Goal: Task Accomplishment & Management: Complete application form

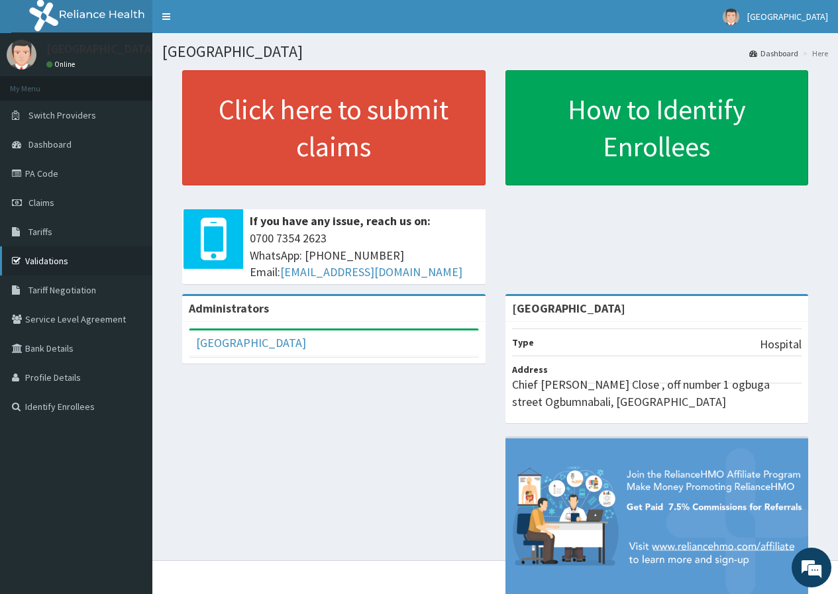
click at [61, 266] on link "Validations" at bounding box center [76, 260] width 152 height 29
click at [83, 262] on link "Validations" at bounding box center [76, 260] width 152 height 29
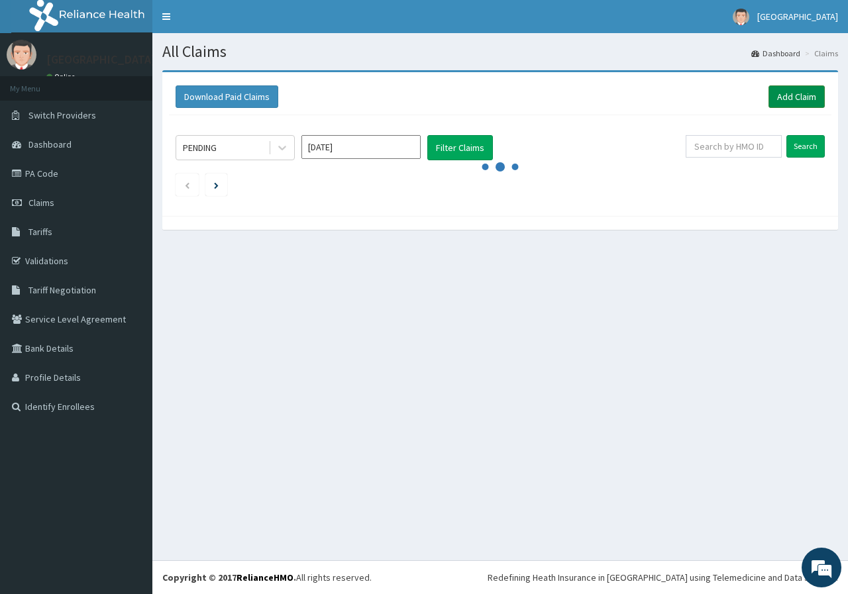
click at [815, 100] on link "Add Claim" at bounding box center [797, 96] width 56 height 23
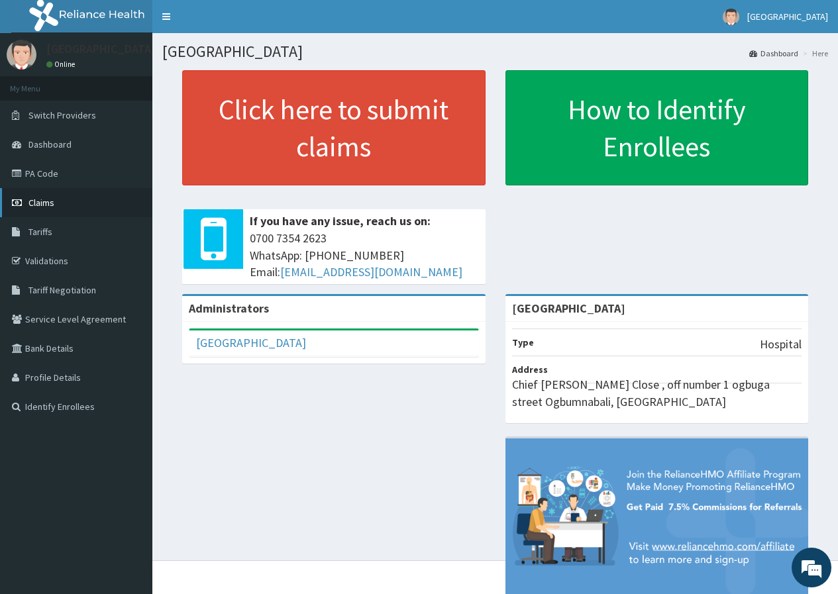
click at [70, 205] on link "Claims" at bounding box center [76, 202] width 152 height 29
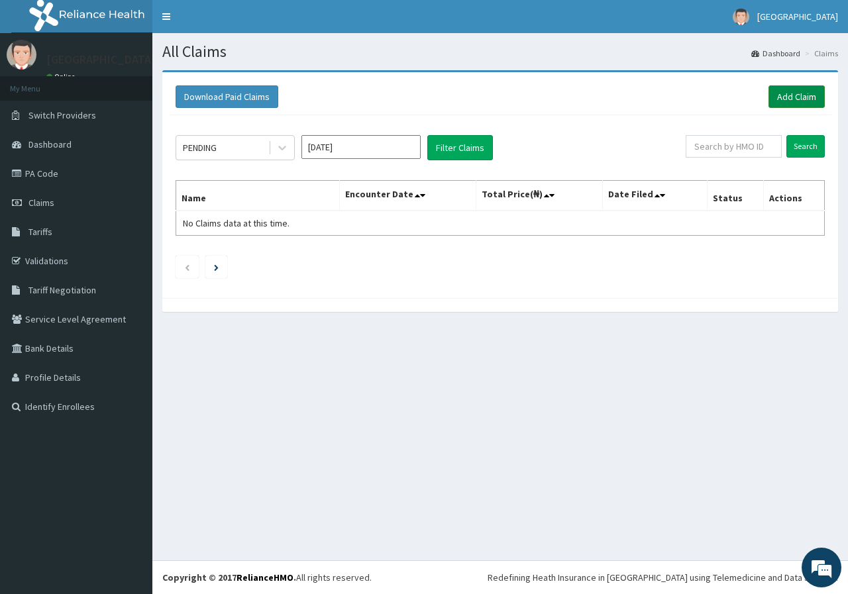
click at [807, 98] on link "Add Claim" at bounding box center [797, 96] width 56 height 23
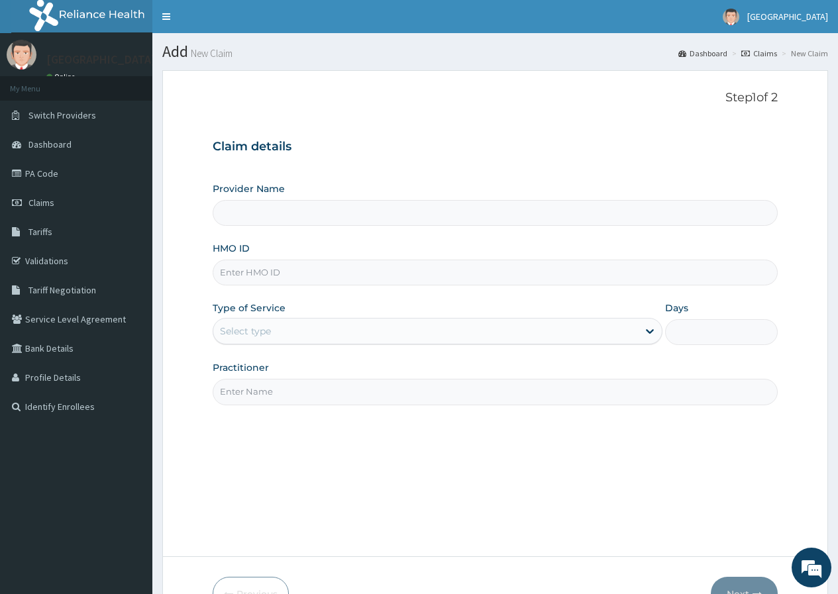
click at [350, 275] on input "HMO ID" at bounding box center [495, 273] width 565 height 26
type input "[GEOGRAPHIC_DATA]"
type input "MSE/10002/A"
click at [486, 329] on div "Select type" at bounding box center [425, 331] width 425 height 21
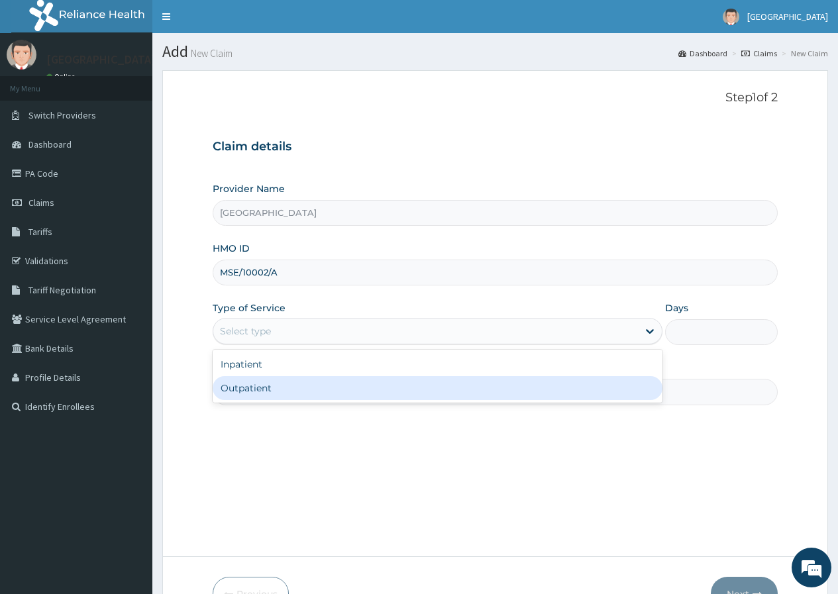
click at [485, 390] on div "Outpatient" at bounding box center [438, 388] width 450 height 24
type input "1"
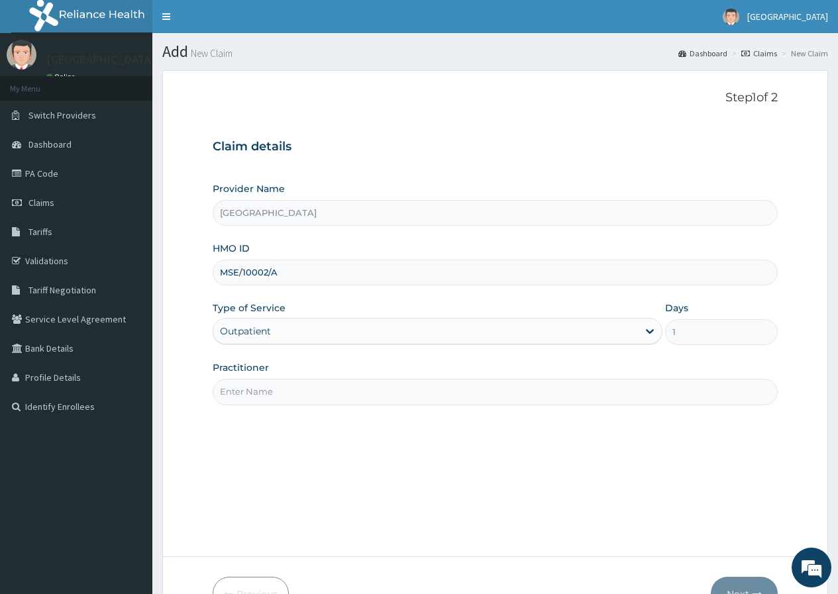
click at [638, 376] on div "Practitioner" at bounding box center [495, 383] width 565 height 44
click at [329, 391] on input "Practitioner" at bounding box center [495, 392] width 565 height 26
type input "DR [PERSON_NAME]"
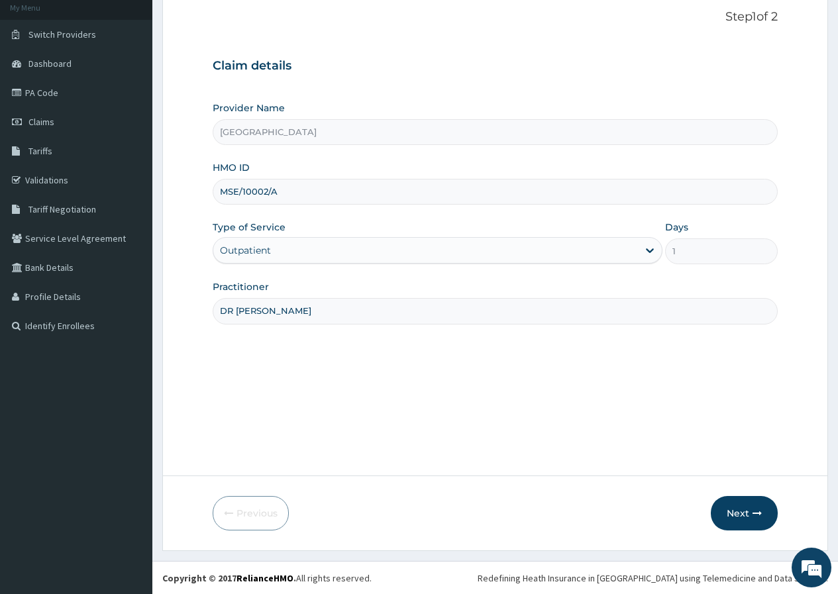
scroll to position [81, 0]
click at [744, 518] on button "Next" at bounding box center [744, 513] width 67 height 34
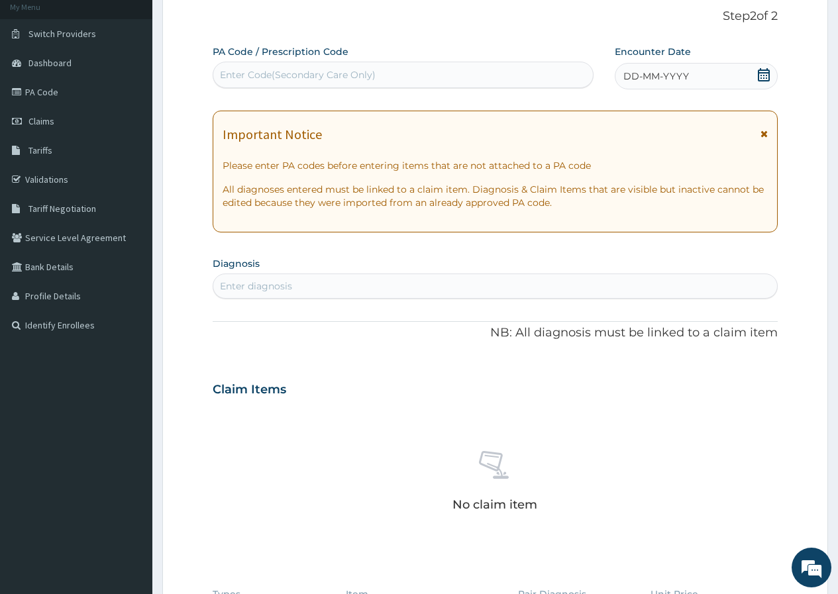
click at [765, 77] on icon at bounding box center [763, 74] width 13 height 13
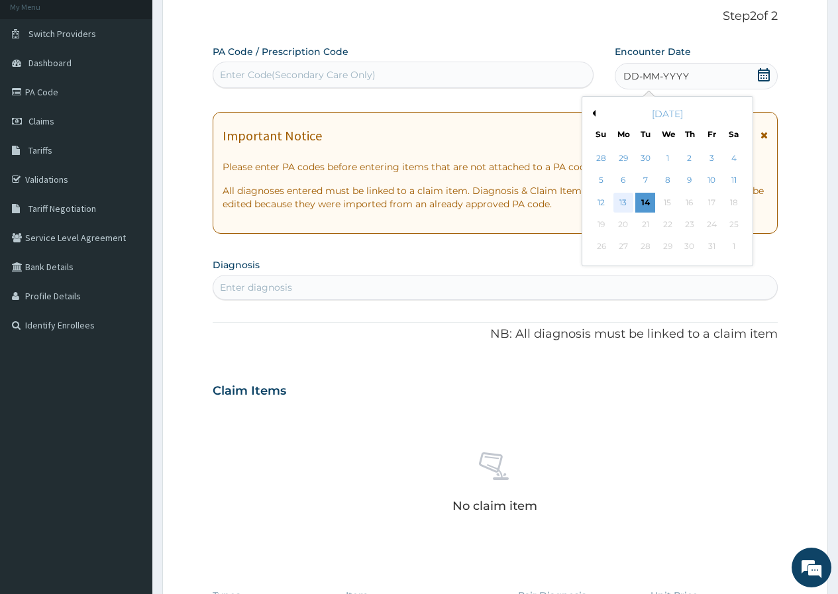
click at [628, 201] on div "13" at bounding box center [624, 203] width 20 height 20
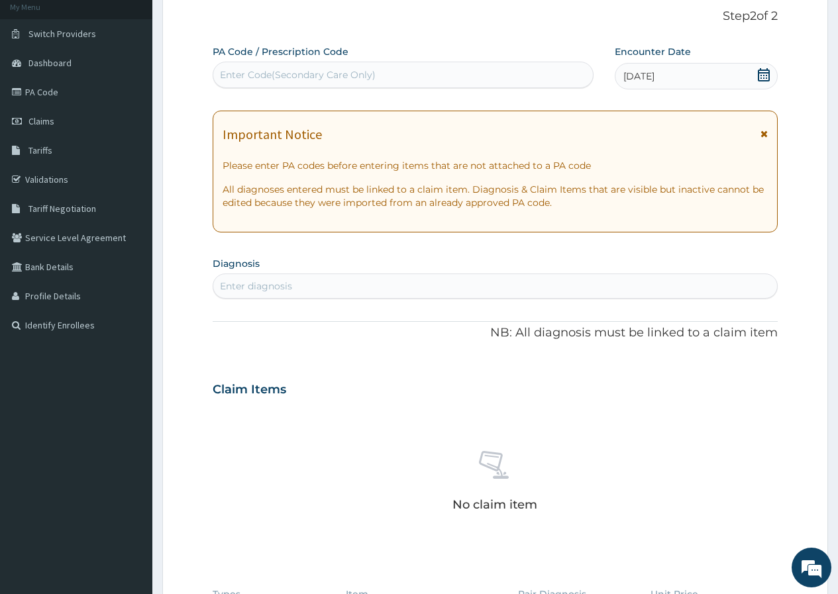
click at [291, 274] on div "Enter diagnosis" at bounding box center [495, 286] width 565 height 25
type input "S"
type input "ACUTE UPPER"
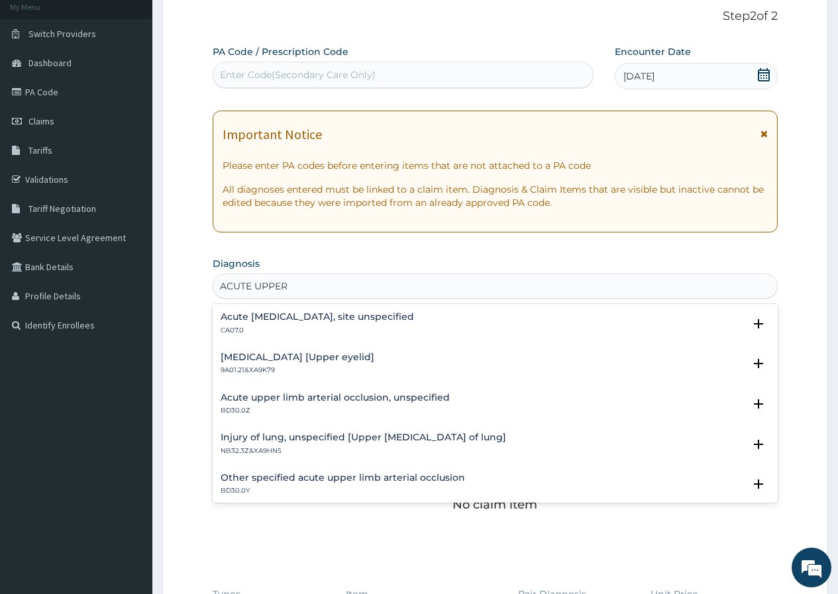
click at [377, 315] on h4 "Acute [MEDICAL_DATA], site unspecified" at bounding box center [317, 317] width 193 height 10
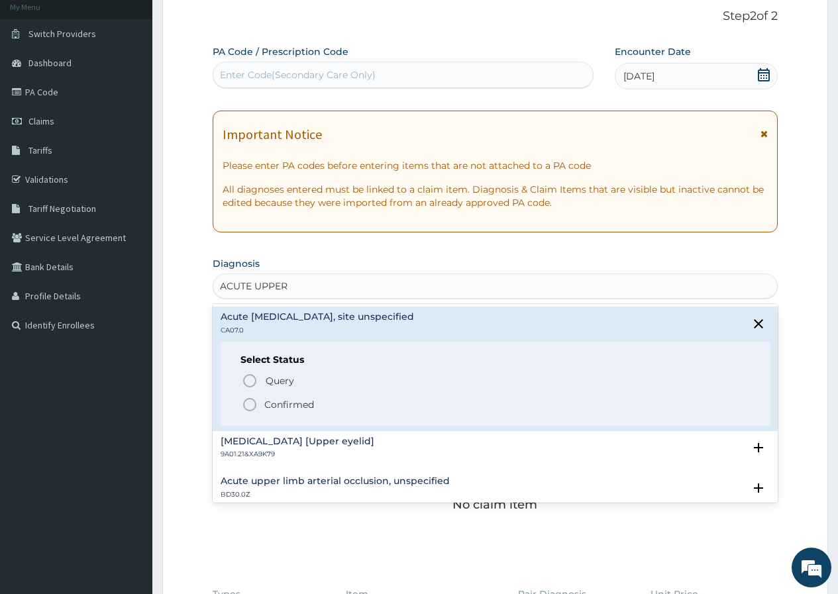
click at [257, 405] on icon "status option filled" at bounding box center [250, 405] width 16 height 16
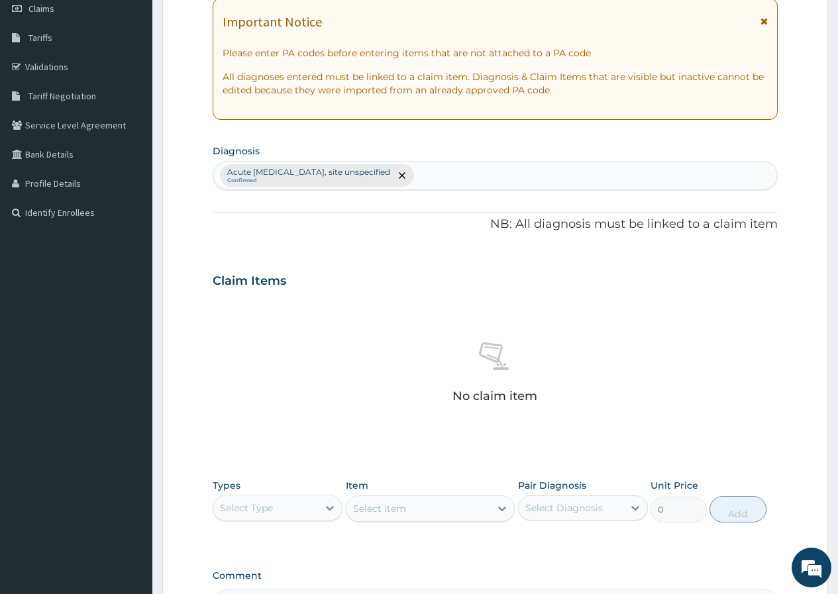
scroll to position [361, 0]
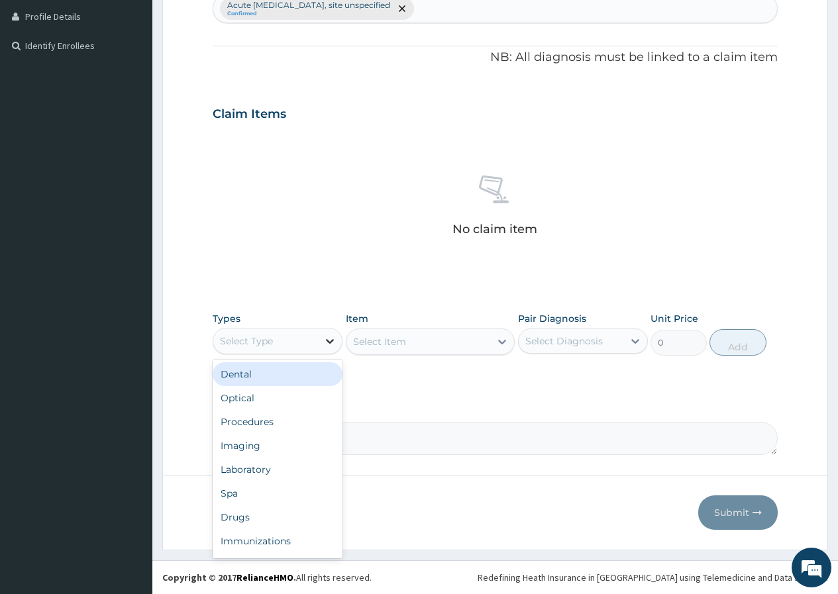
click at [333, 349] on div at bounding box center [330, 341] width 24 height 24
click at [299, 415] on div "Procedures" at bounding box center [278, 422] width 130 height 24
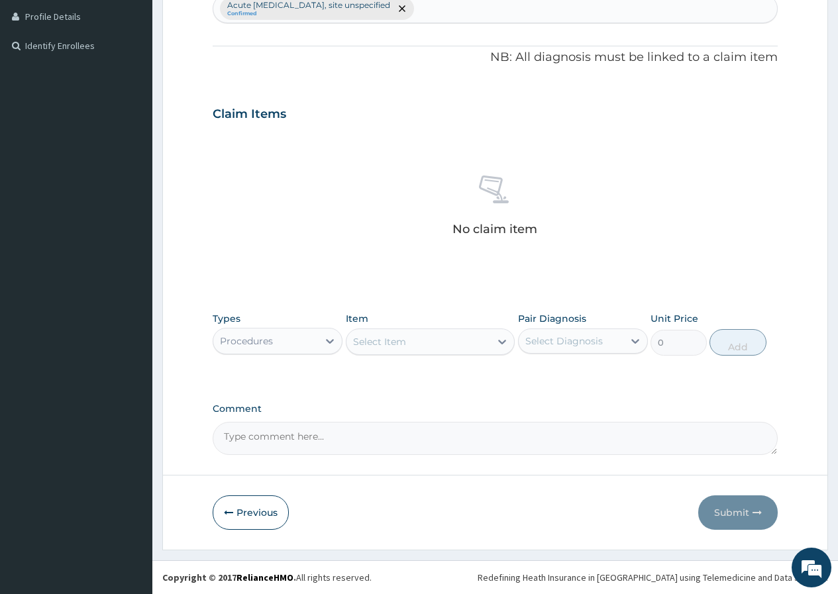
click at [497, 345] on icon at bounding box center [502, 341] width 13 height 13
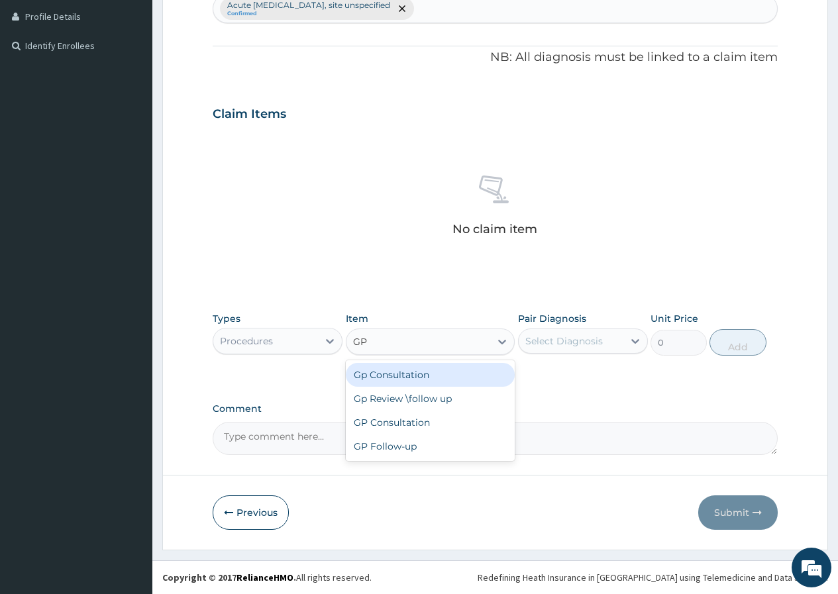
type input "GP C"
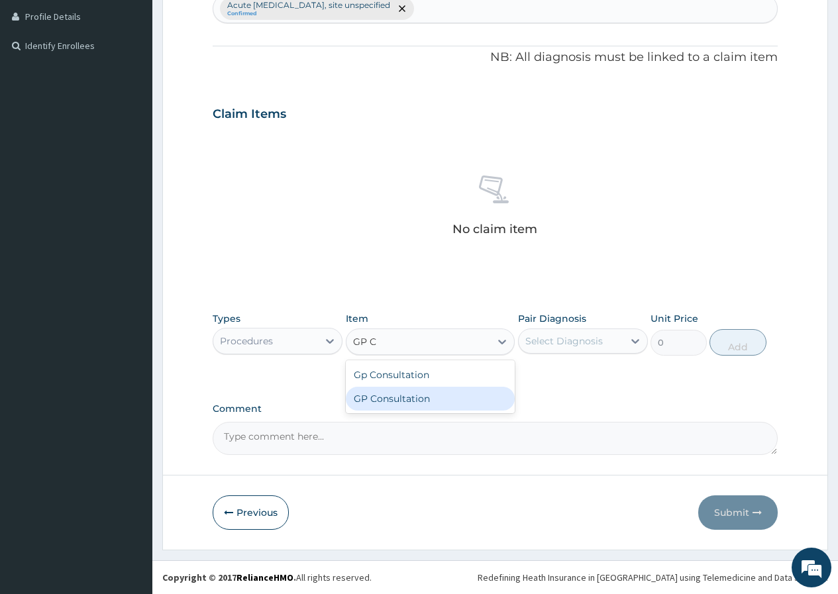
click at [429, 404] on div "GP Consultation" at bounding box center [431, 399] width 170 height 24
type input "3000"
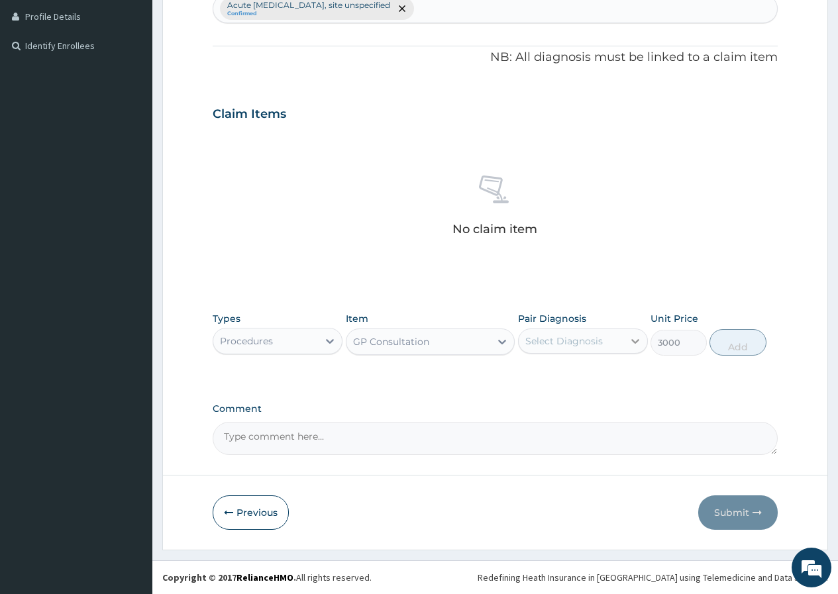
click at [634, 341] on icon at bounding box center [635, 341] width 8 height 5
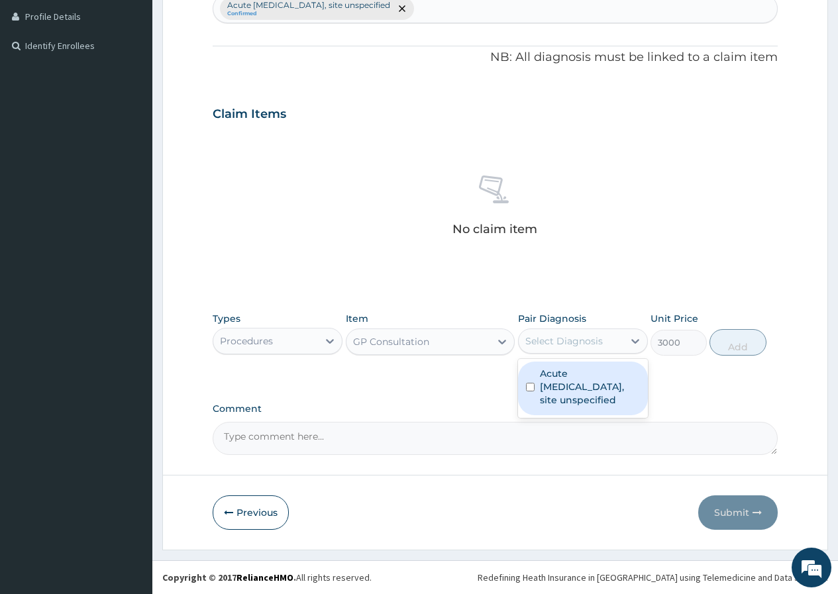
click at [536, 388] on div "Acute [MEDICAL_DATA], site unspecified" at bounding box center [583, 389] width 130 height 54
checkbox input "true"
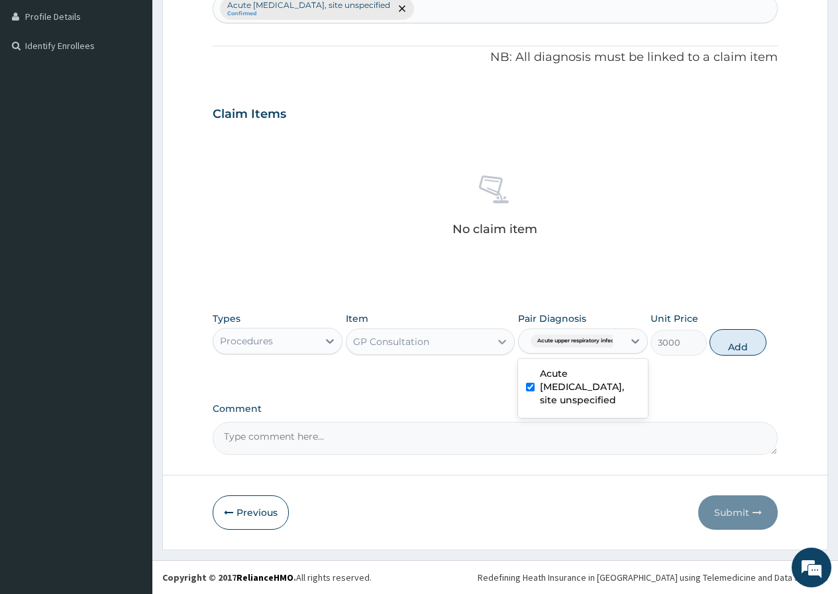
click at [504, 337] on icon at bounding box center [502, 341] width 13 height 13
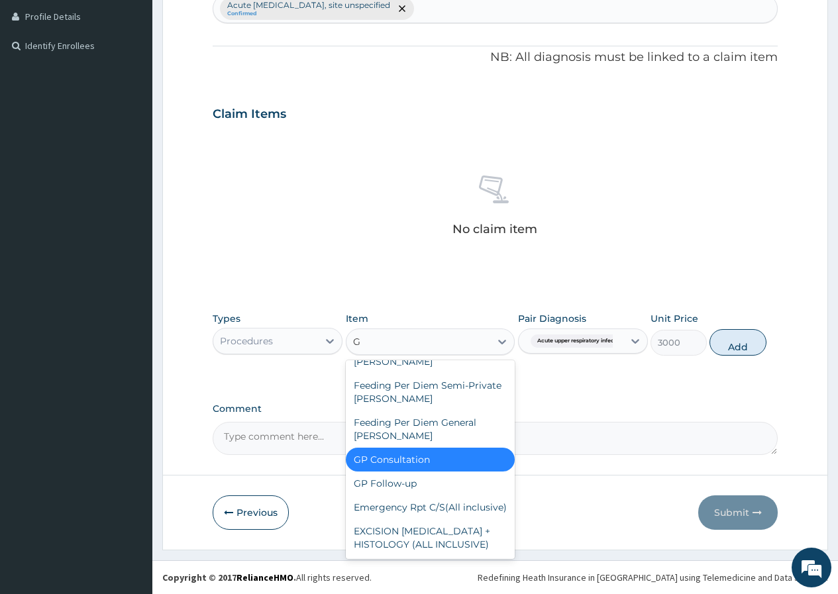
scroll to position [11338, 0]
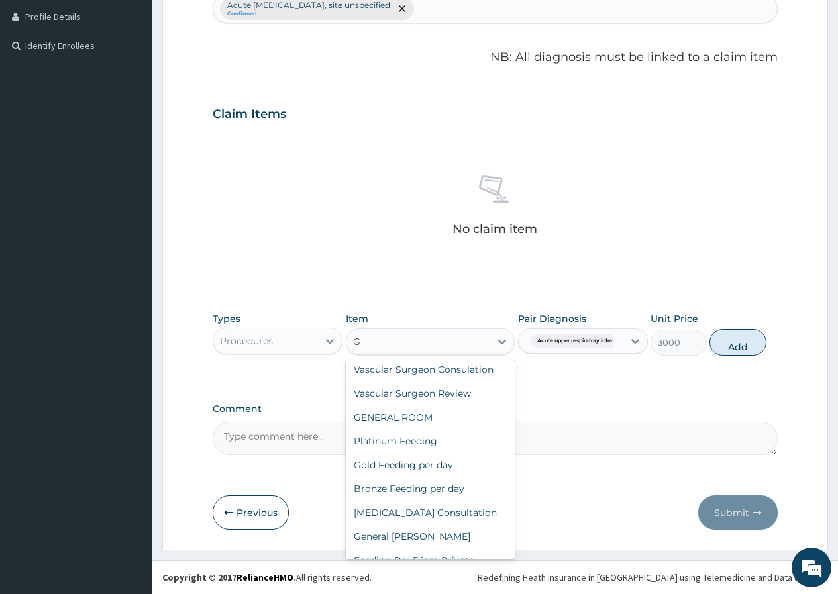
type input "GP"
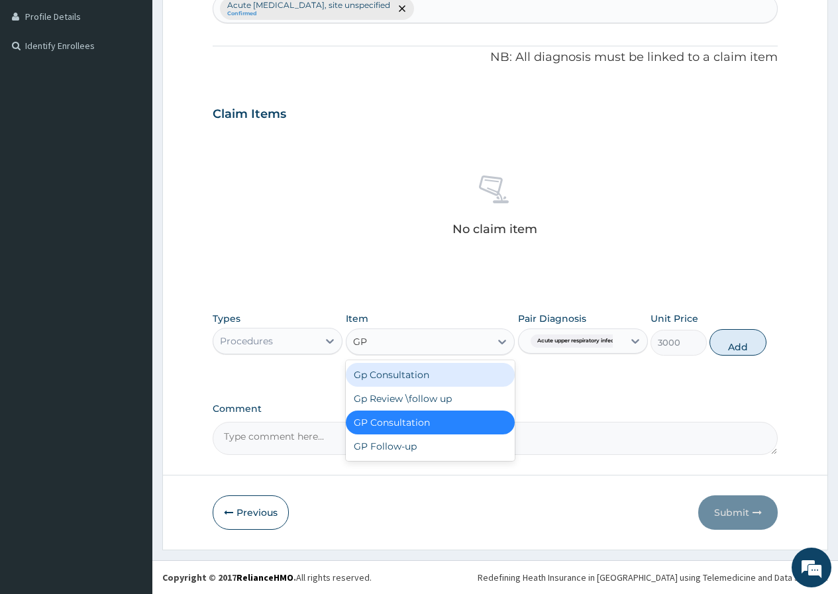
scroll to position [0, 0]
click at [456, 376] on div "Gp Consultation" at bounding box center [431, 375] width 170 height 24
type input "2000"
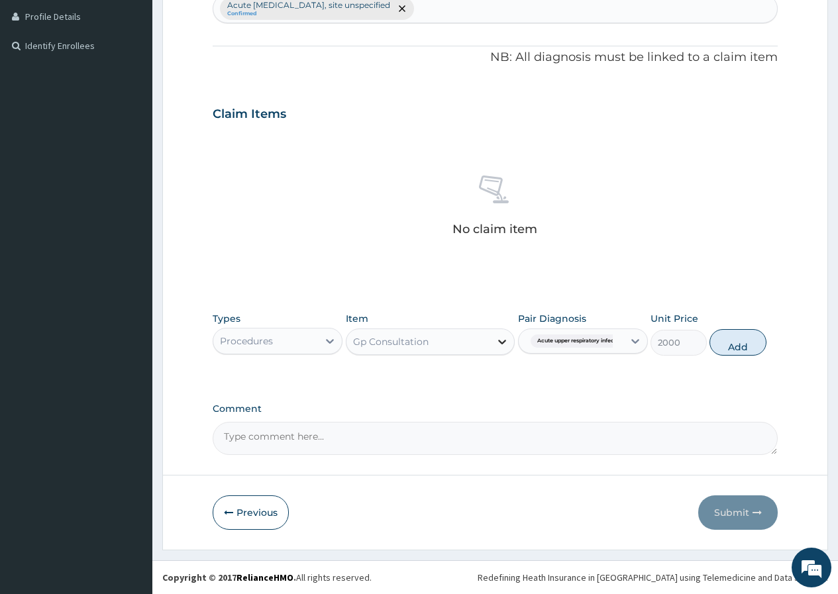
click at [506, 341] on icon at bounding box center [502, 342] width 8 height 5
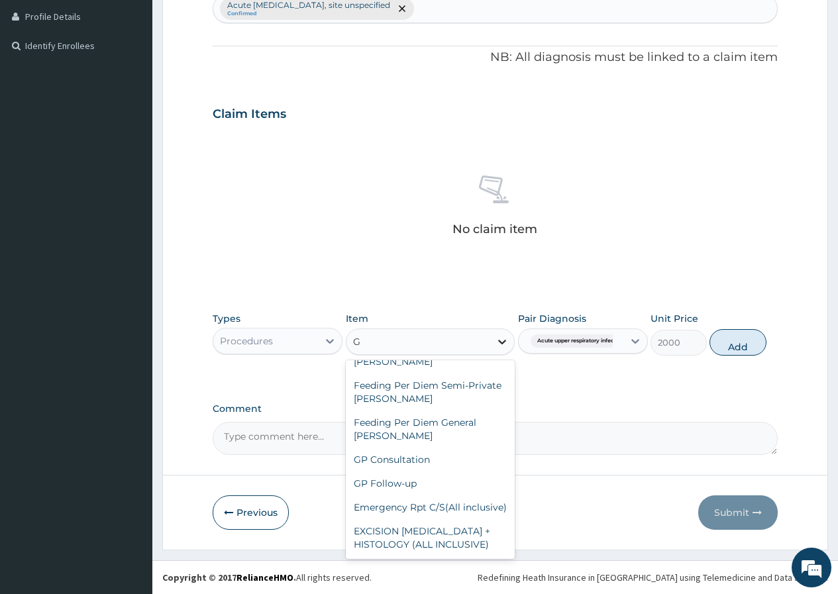
scroll to position [10317, 0]
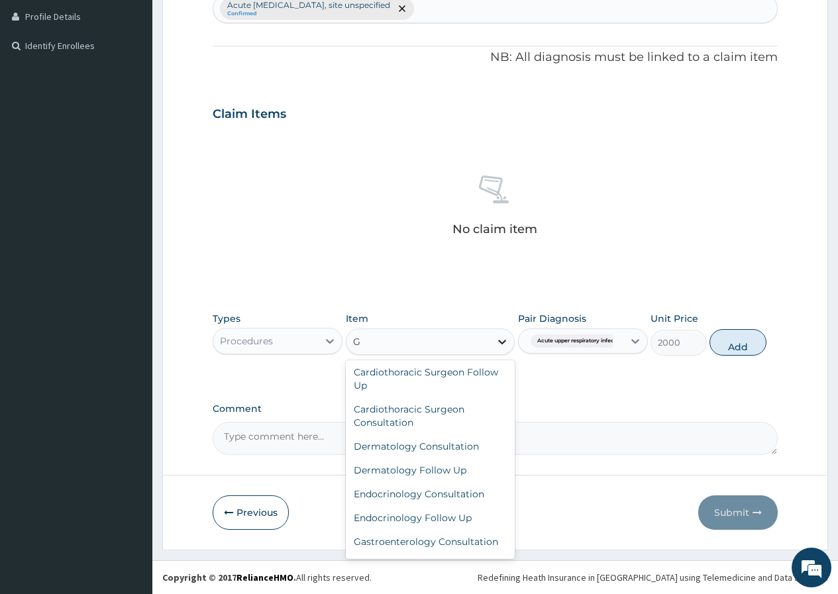
type input "GP"
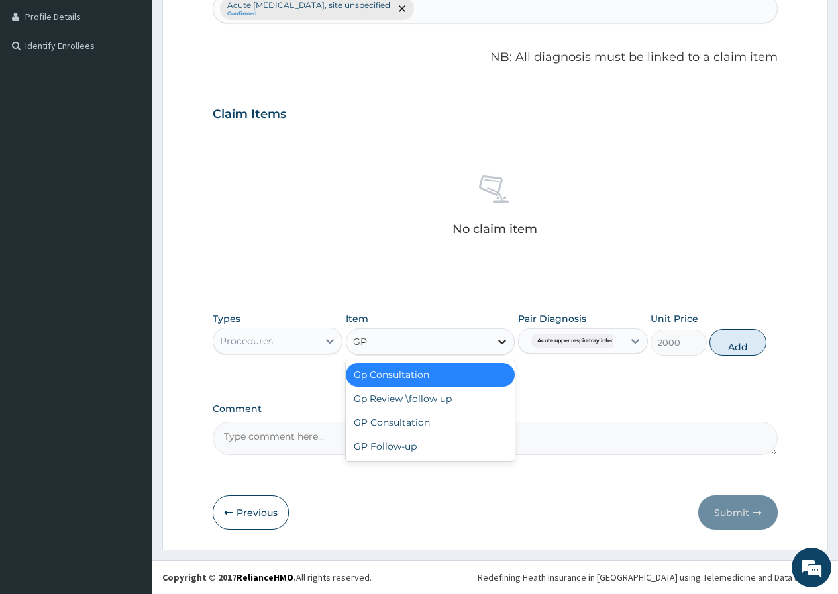
scroll to position [0, 0]
click at [428, 425] on div "GP Consultation" at bounding box center [431, 423] width 170 height 24
type input "3000"
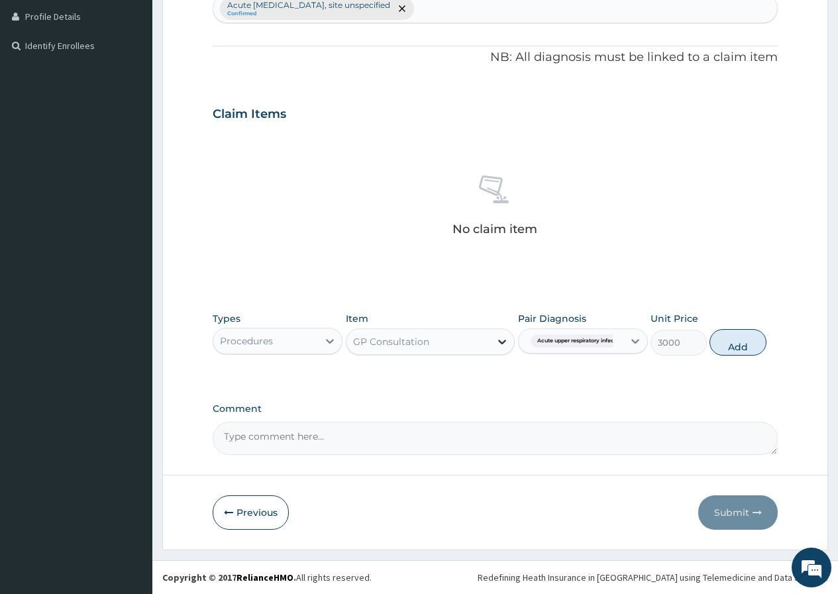
click at [506, 345] on icon at bounding box center [502, 341] width 13 height 13
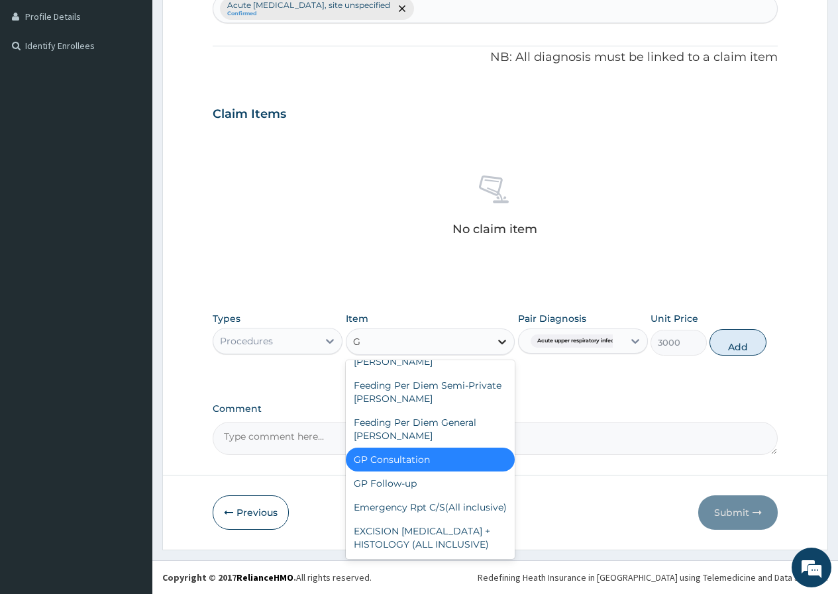
scroll to position [11338, 0]
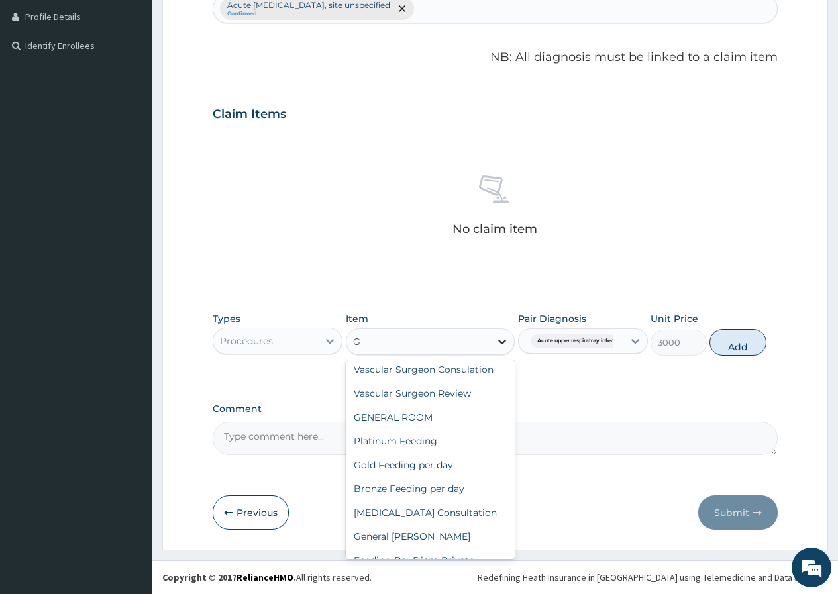
type input "GP"
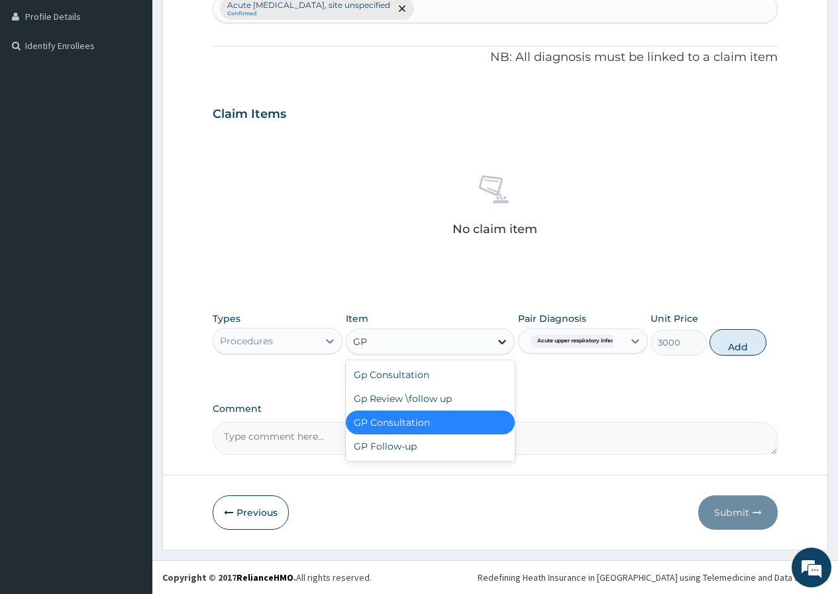
scroll to position [0, 0]
click at [419, 449] on div "GP Follow-up" at bounding box center [431, 447] width 170 height 24
type input "1500"
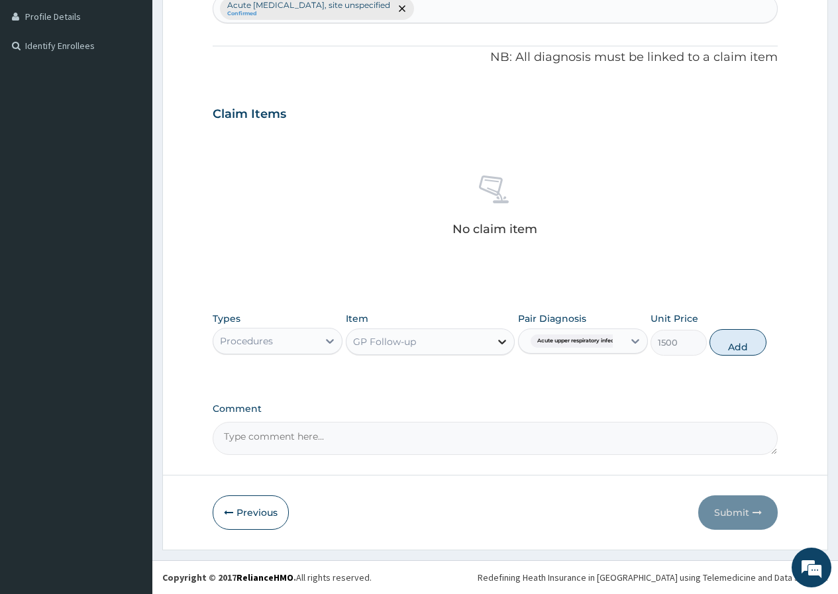
click at [503, 342] on icon at bounding box center [502, 341] width 13 height 13
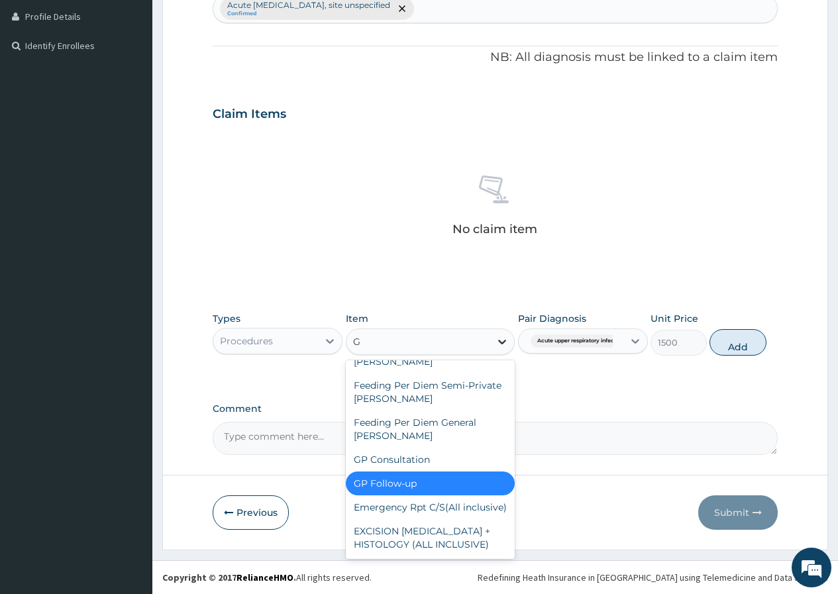
scroll to position [11362, 0]
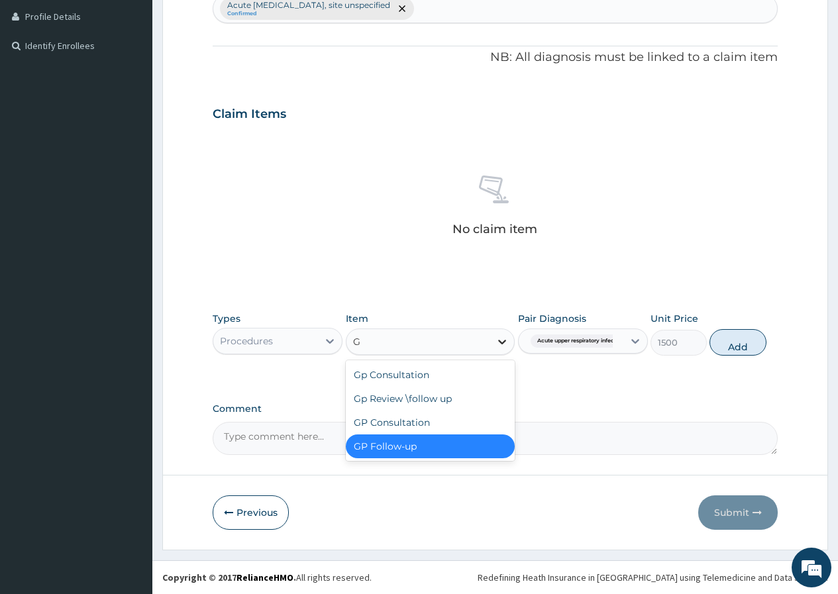
type input "GP"
click at [460, 398] on div "Gp Review \follow up" at bounding box center [431, 399] width 170 height 24
type input "1000"
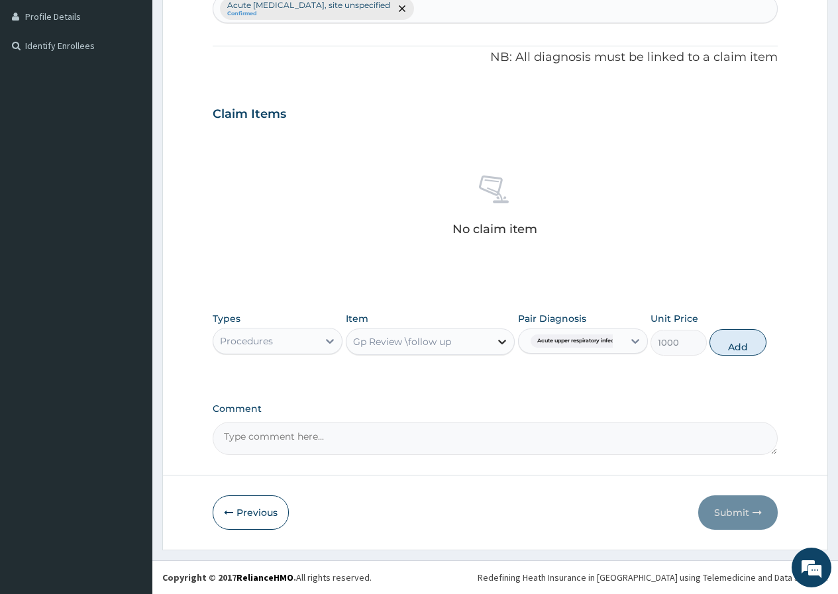
click at [502, 341] on icon at bounding box center [502, 341] width 13 height 13
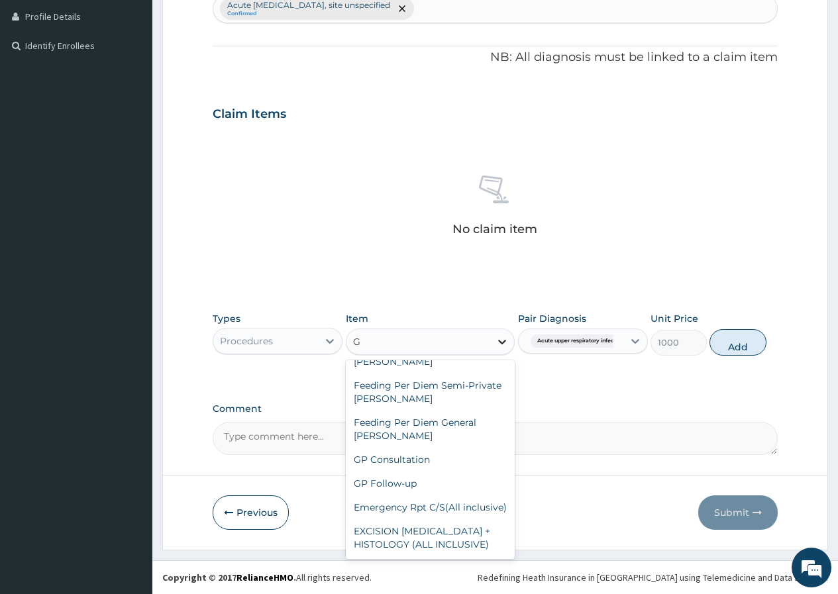
scroll to position [10294, 0]
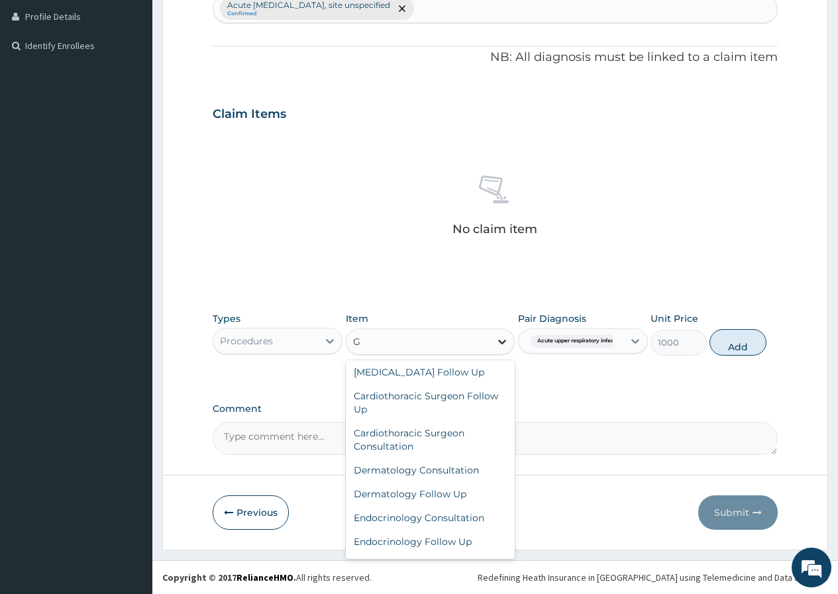
type input "GP"
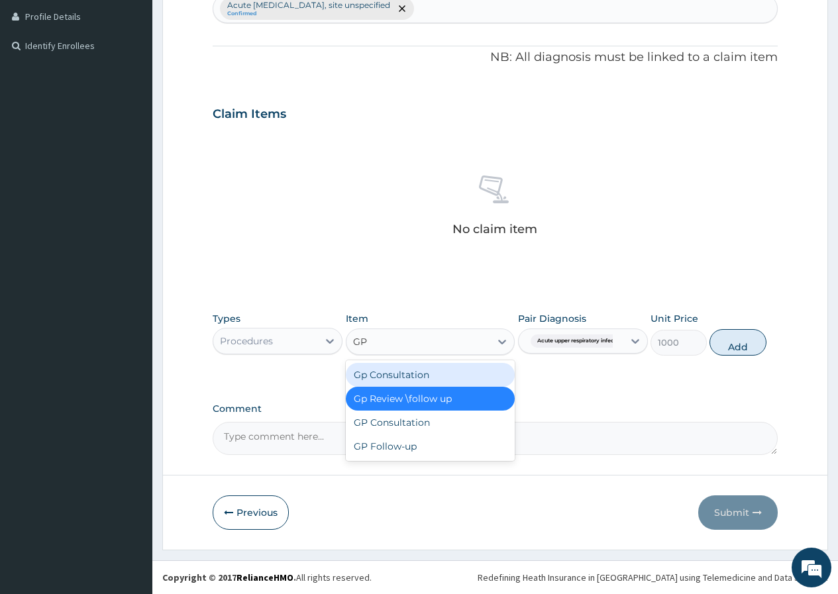
click at [447, 379] on div "Gp Consultation" at bounding box center [431, 375] width 170 height 24
type input "2000"
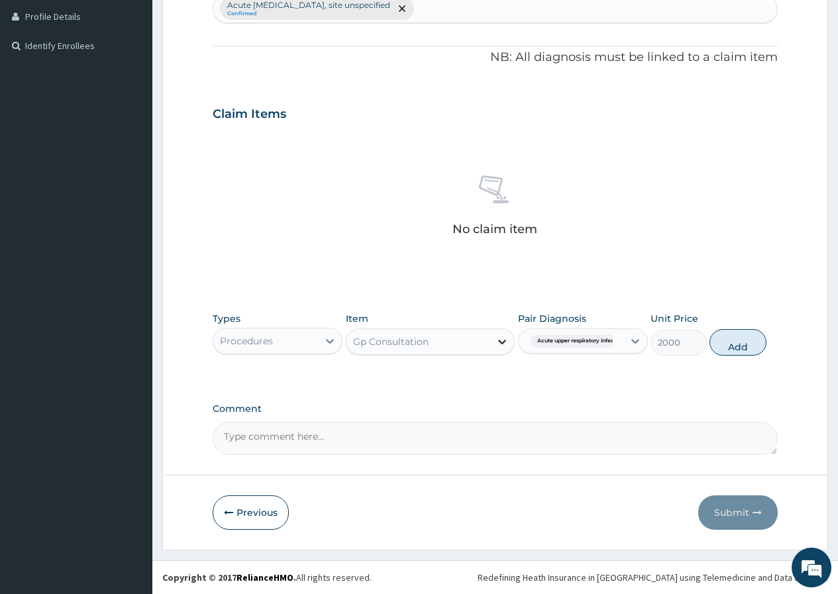
click at [503, 336] on icon at bounding box center [502, 341] width 13 height 13
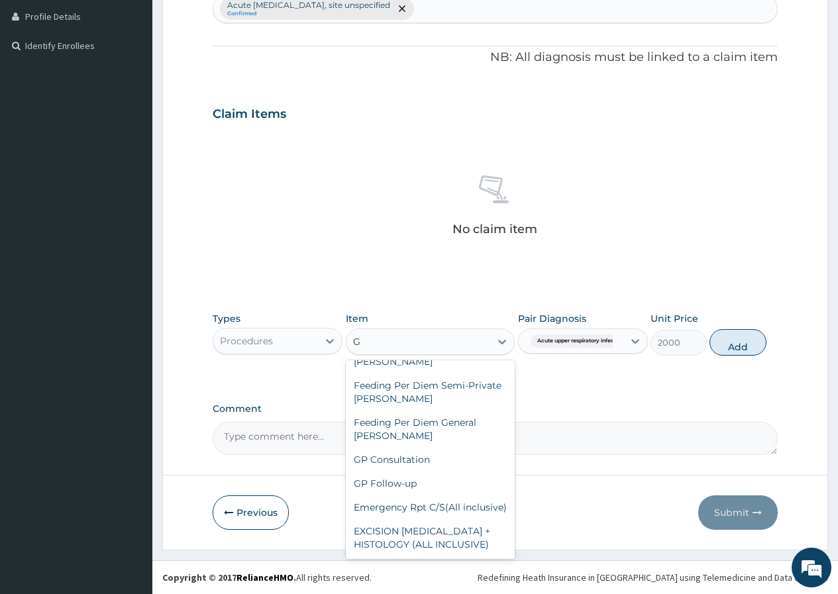
scroll to position [10317, 0]
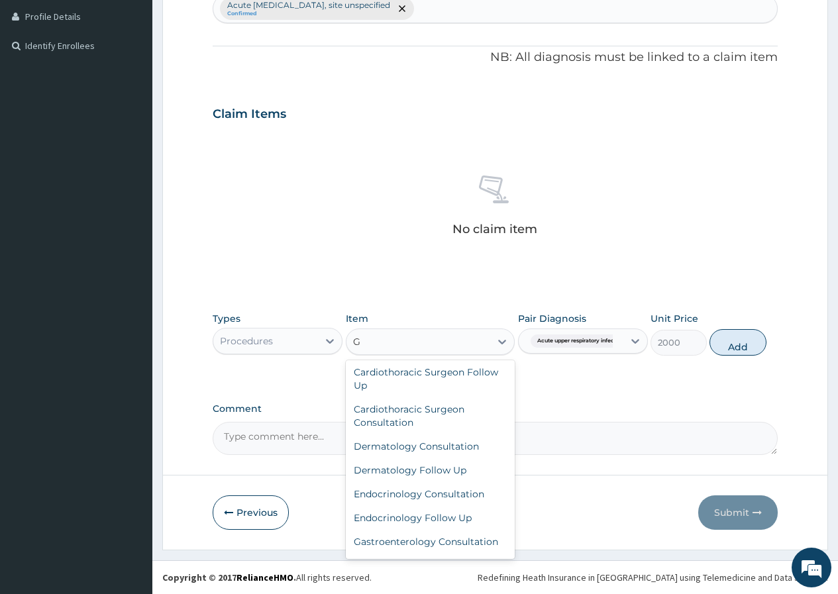
type input "GP"
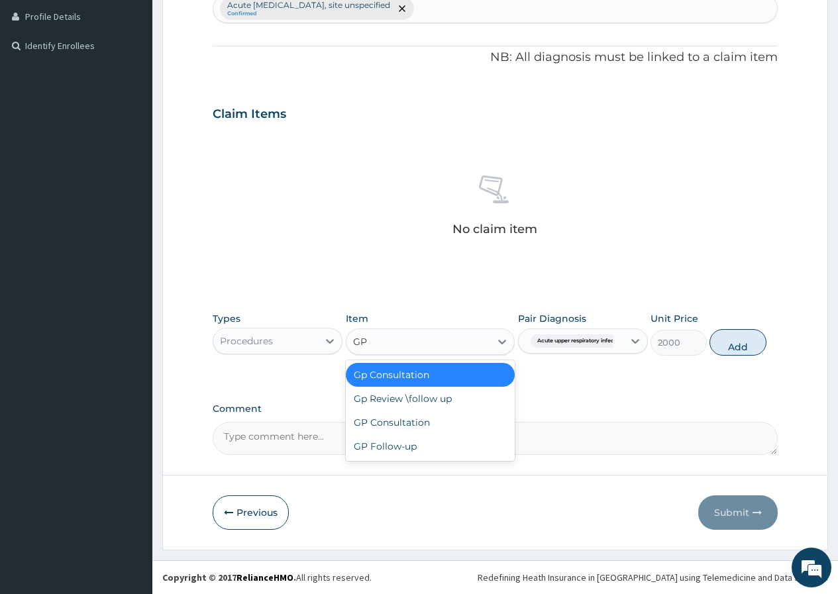
scroll to position [0, 0]
click at [422, 418] on div "GP Consultation" at bounding box center [431, 423] width 170 height 24
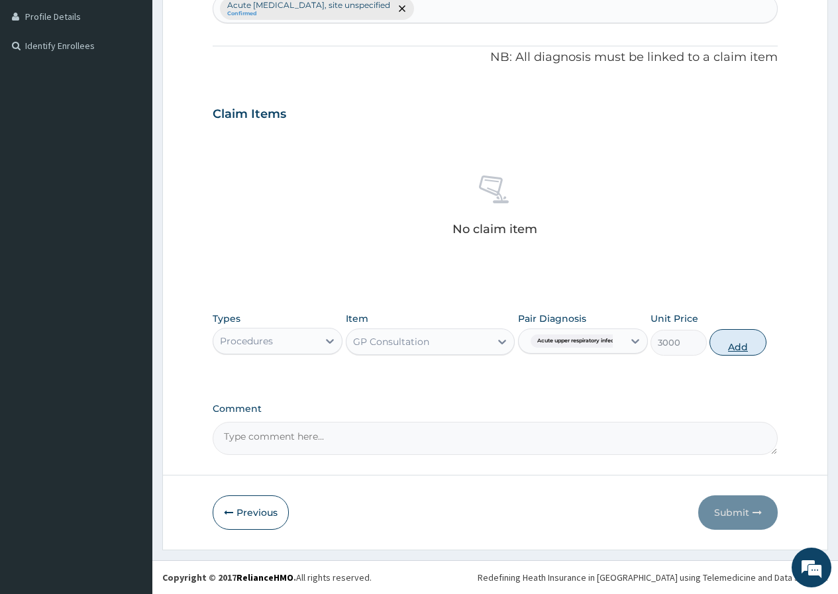
click at [745, 341] on button "Add" at bounding box center [738, 342] width 56 height 27
type input "0"
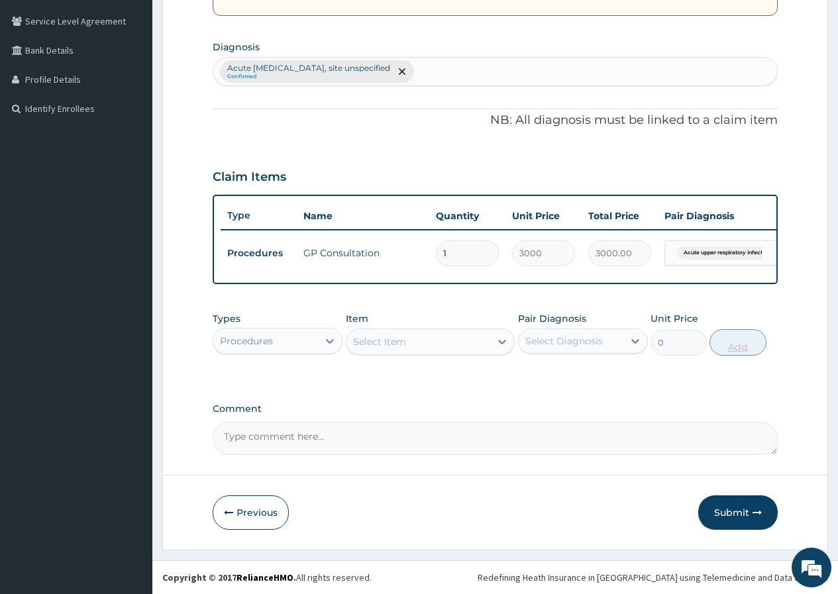
scroll to position [308, 0]
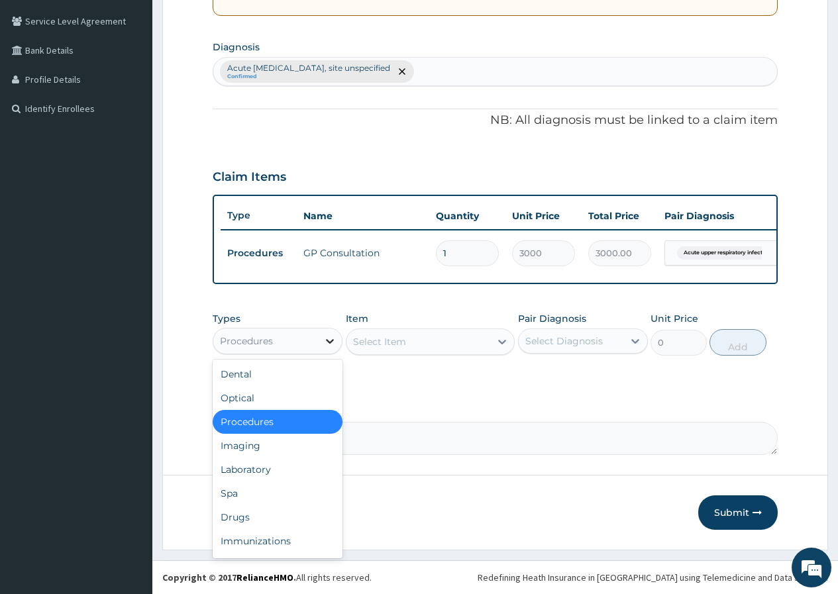
click at [325, 339] on icon at bounding box center [329, 341] width 13 height 13
click at [258, 472] on div "Laboratory" at bounding box center [278, 470] width 130 height 24
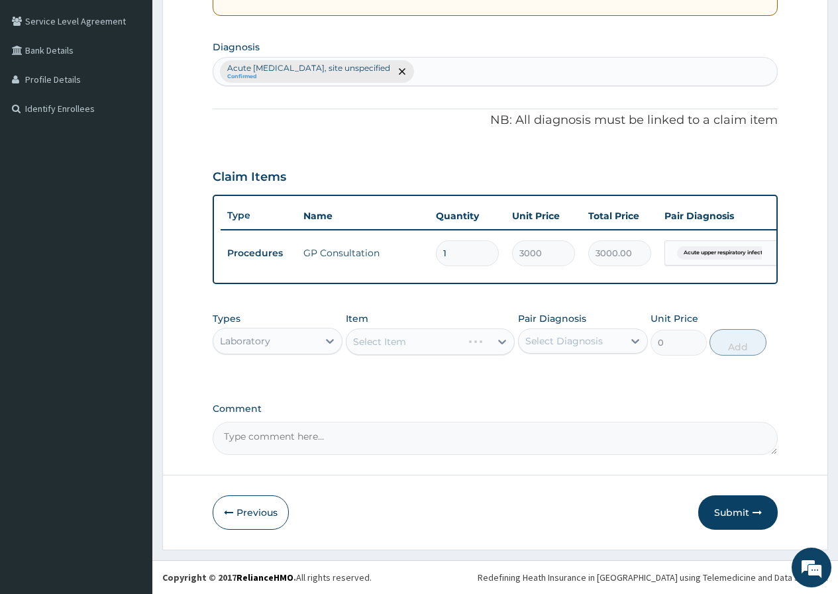
click at [508, 346] on div "Select Item" at bounding box center [431, 342] width 170 height 27
click at [496, 339] on icon at bounding box center [502, 341] width 13 height 13
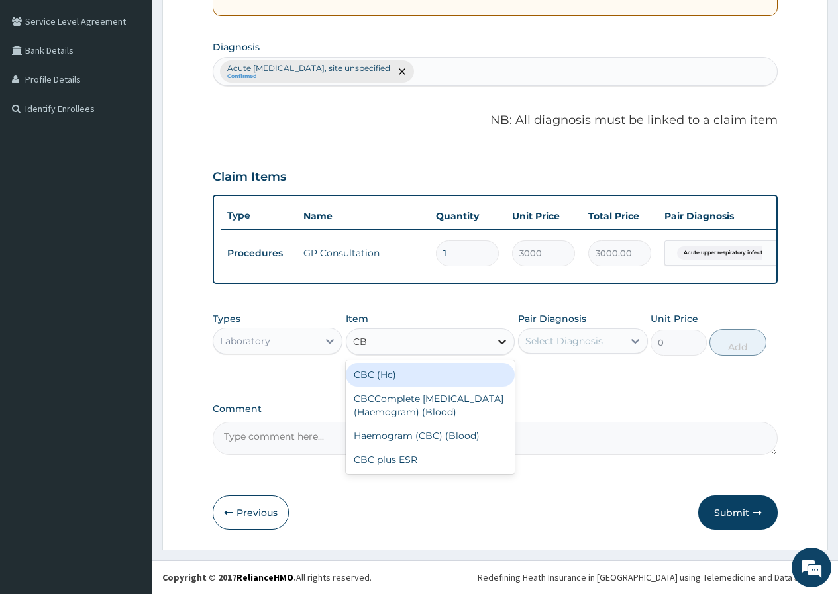
type input "CBC"
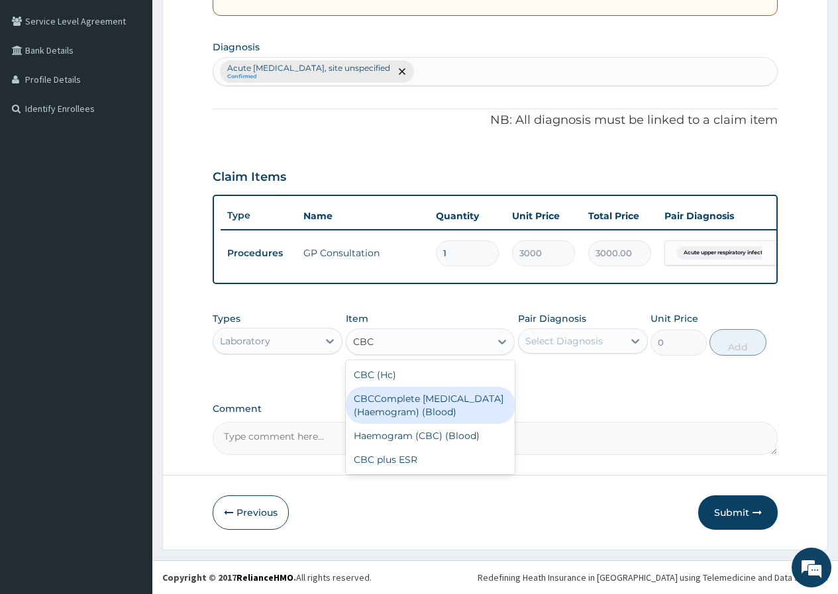
click at [453, 413] on div "CBCComplete [MEDICAL_DATA] (Haemogram) (Blood)" at bounding box center [431, 405] width 170 height 37
type input "2000"
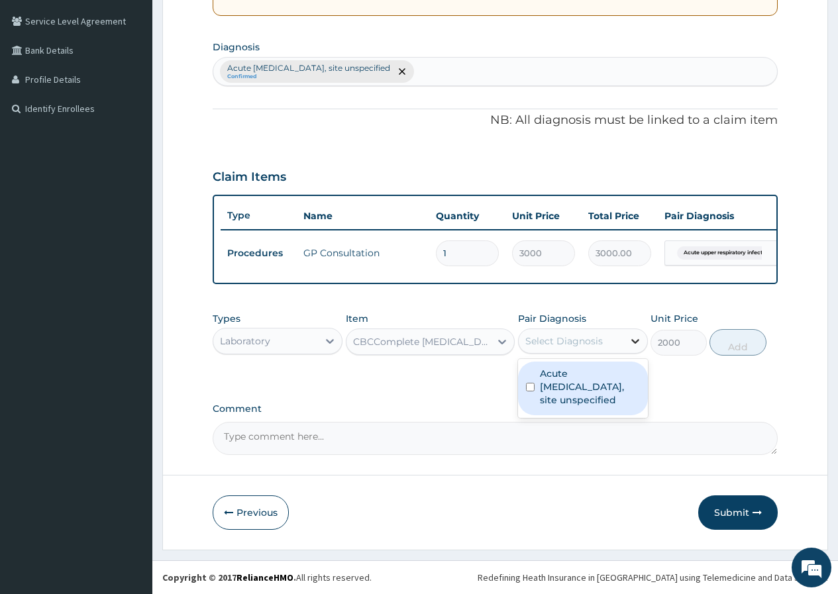
click at [637, 345] on icon at bounding box center [635, 341] width 13 height 13
click at [533, 391] on input "checkbox" at bounding box center [530, 387] width 9 height 9
checkbox input "true"
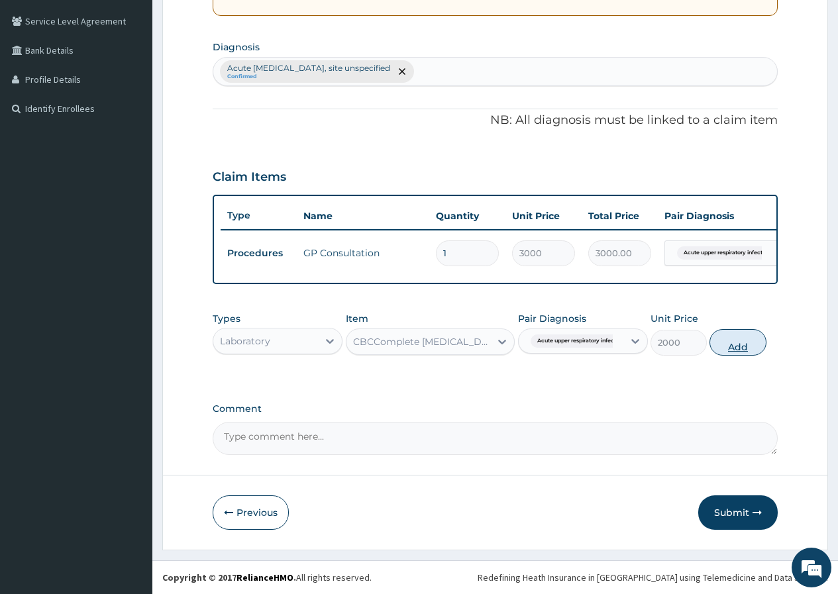
click at [731, 343] on button "Add" at bounding box center [738, 342] width 56 height 27
type input "0"
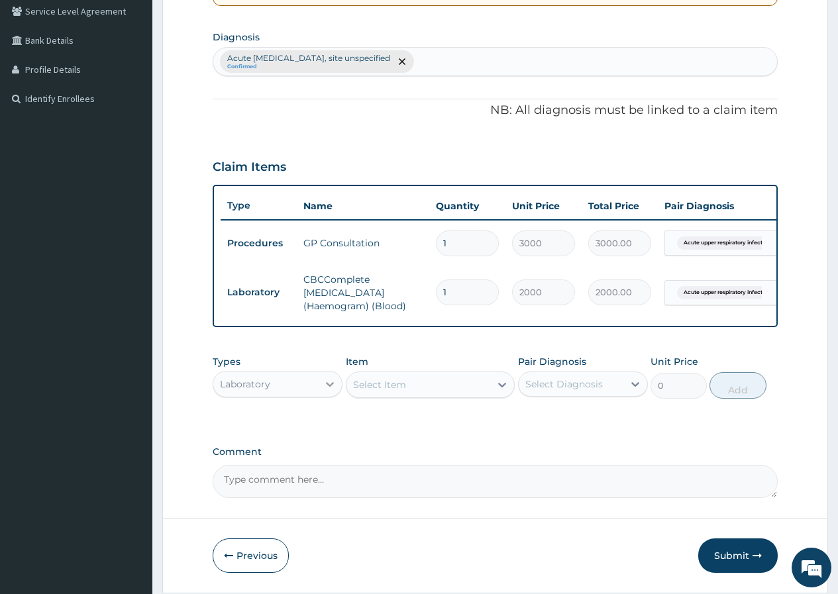
click at [331, 386] on div at bounding box center [330, 384] width 24 height 24
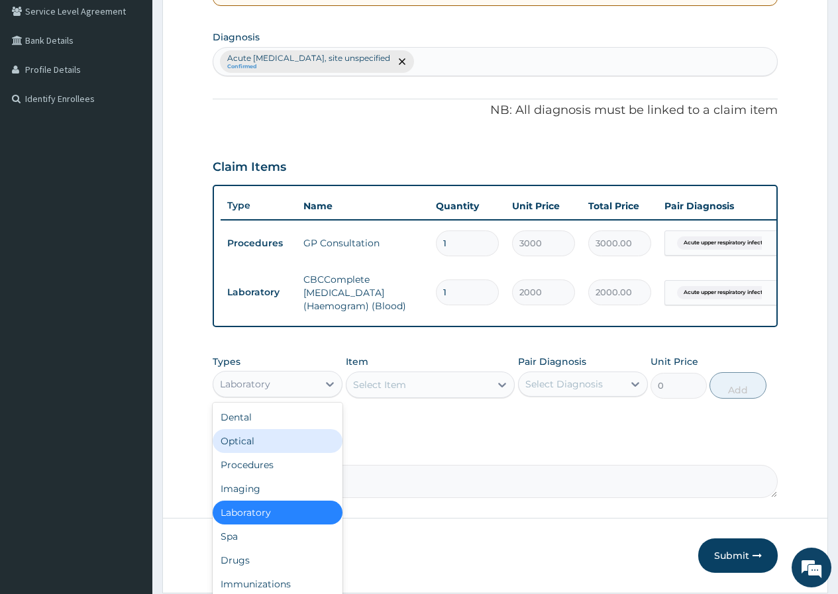
scroll to position [45, 0]
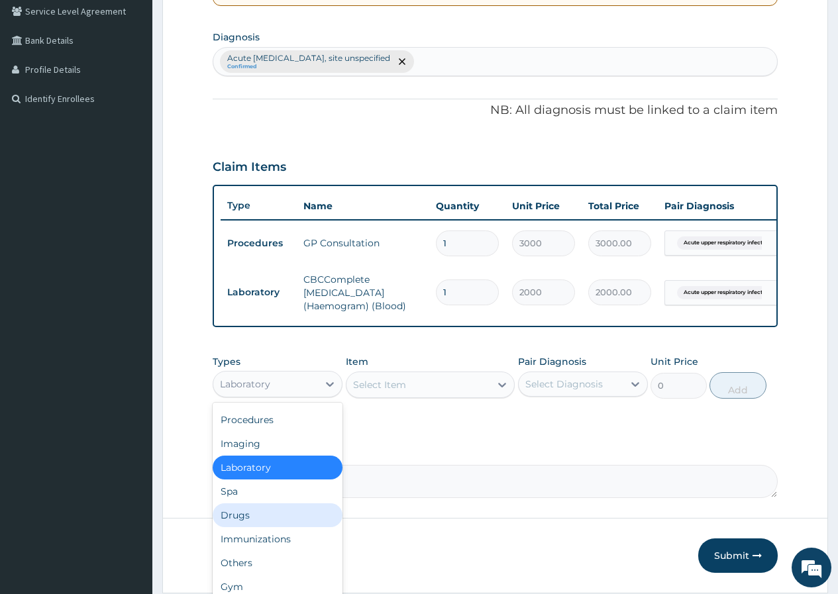
click at [260, 527] on div "Drugs" at bounding box center [278, 516] width 130 height 24
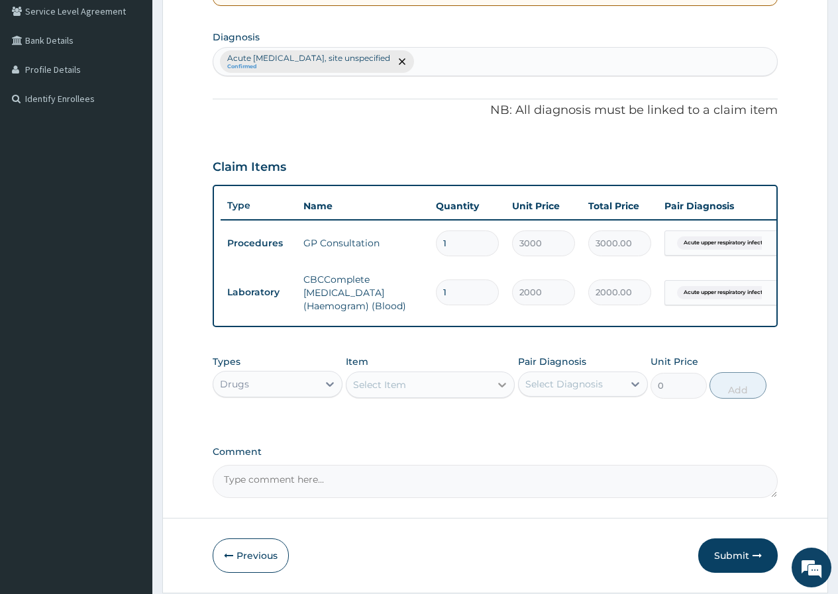
click at [494, 394] on div at bounding box center [502, 385] width 24 height 24
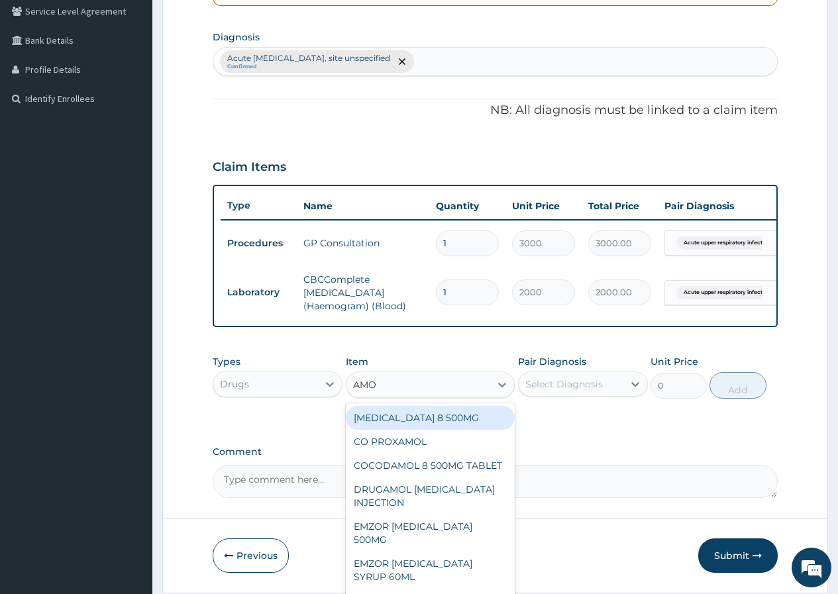
type input "AMOX"
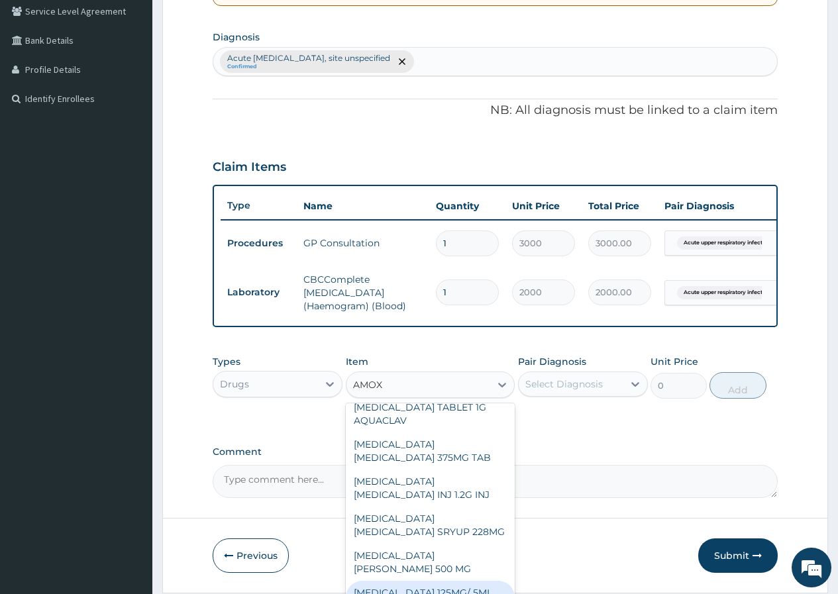
scroll to position [398, 0]
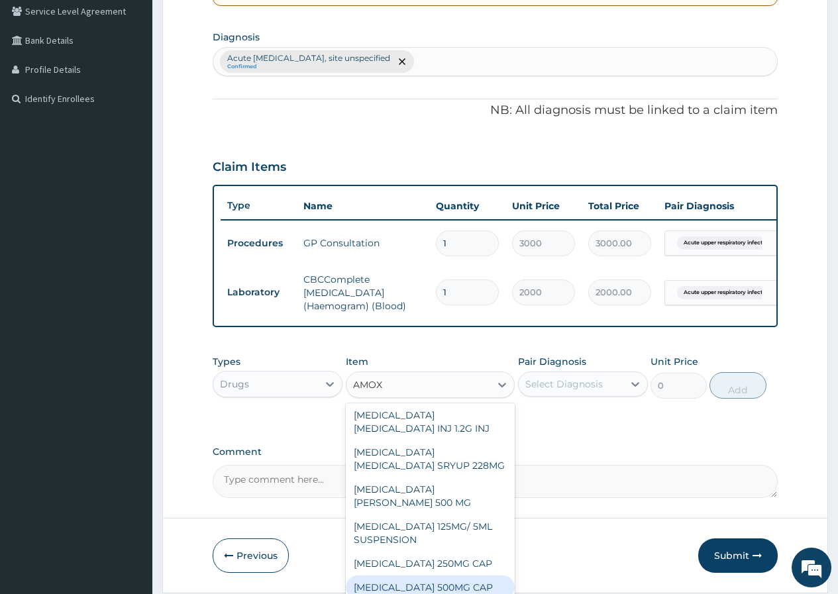
click at [461, 576] on div "[MEDICAL_DATA] 500MG CAP" at bounding box center [431, 588] width 170 height 24
type input "50"
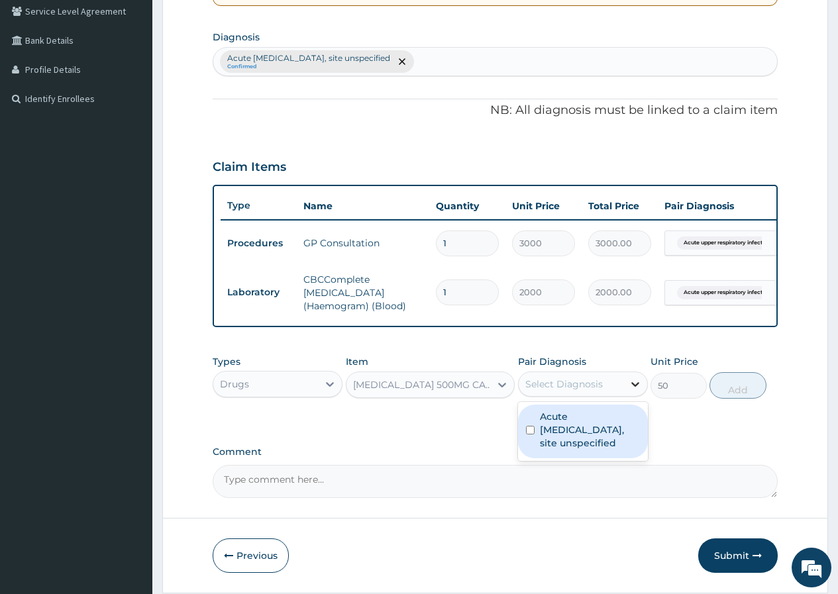
click at [637, 391] on icon at bounding box center [635, 384] width 13 height 13
click at [526, 435] on input "checkbox" at bounding box center [530, 430] width 9 height 9
checkbox input "true"
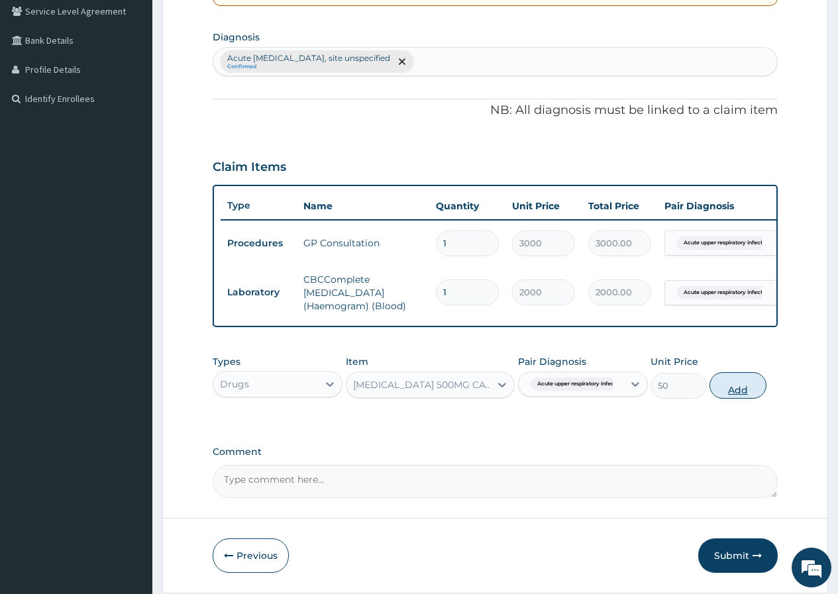
click at [757, 394] on button "Add" at bounding box center [738, 385] width 56 height 27
type input "0"
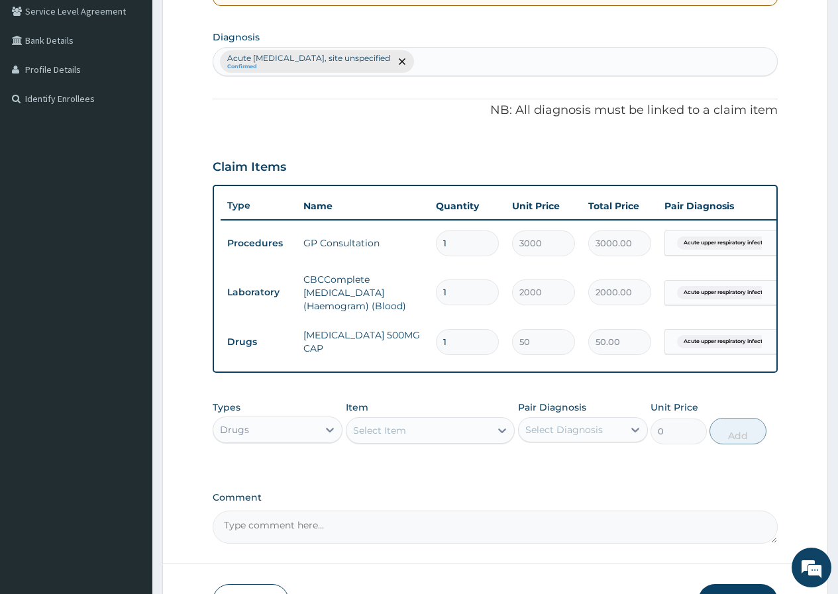
type input "0.00"
type input "1"
type input "50.00"
type input "15"
type input "750.00"
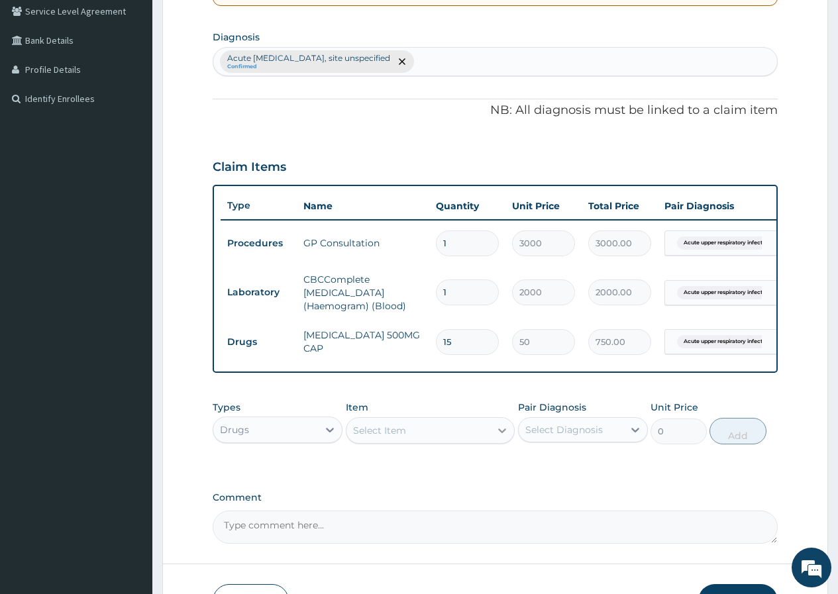
type input "15"
click at [508, 437] on icon at bounding box center [502, 430] width 13 height 13
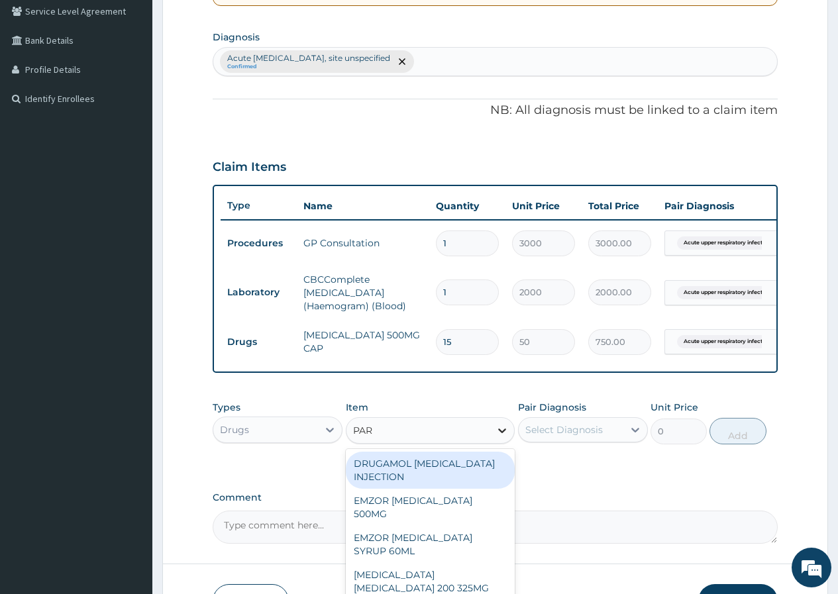
type input "PARA"
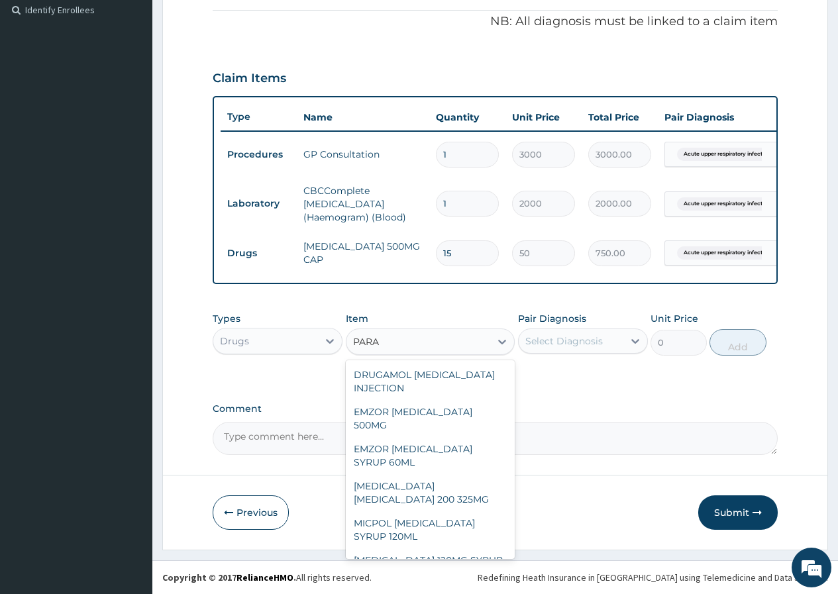
scroll to position [199, 0]
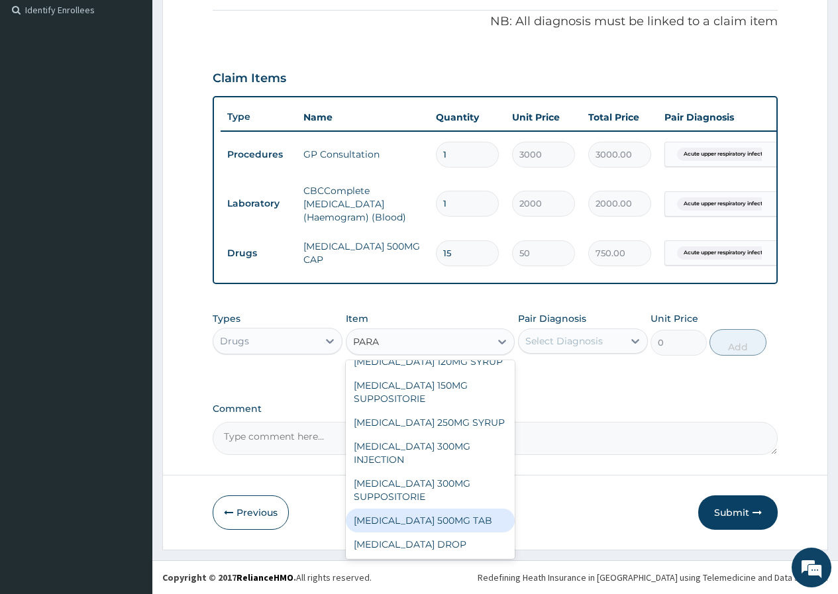
click at [450, 527] on div "[MEDICAL_DATA] 500MG TAB" at bounding box center [431, 521] width 170 height 24
type input "15"
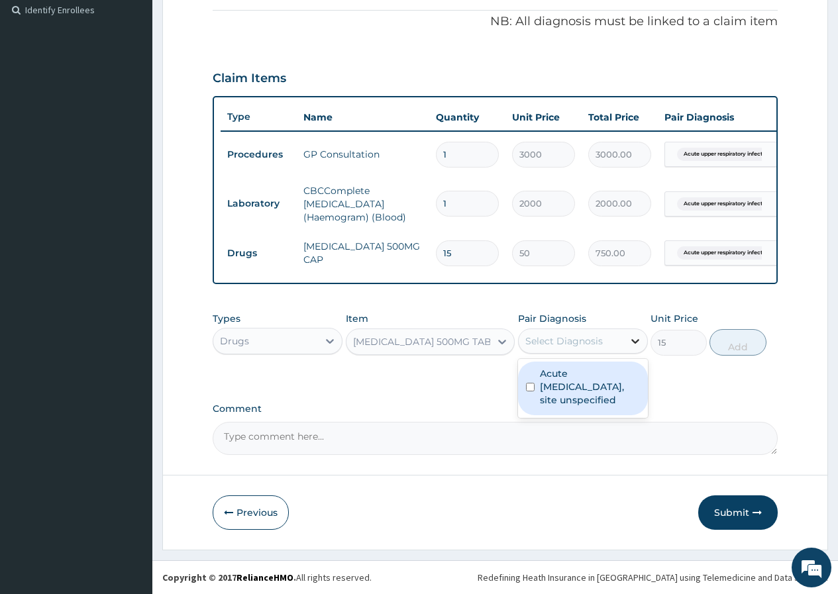
click at [637, 339] on icon at bounding box center [635, 341] width 13 height 13
click at [535, 388] on div "Acute [MEDICAL_DATA], site unspecified" at bounding box center [583, 389] width 130 height 54
checkbox input "true"
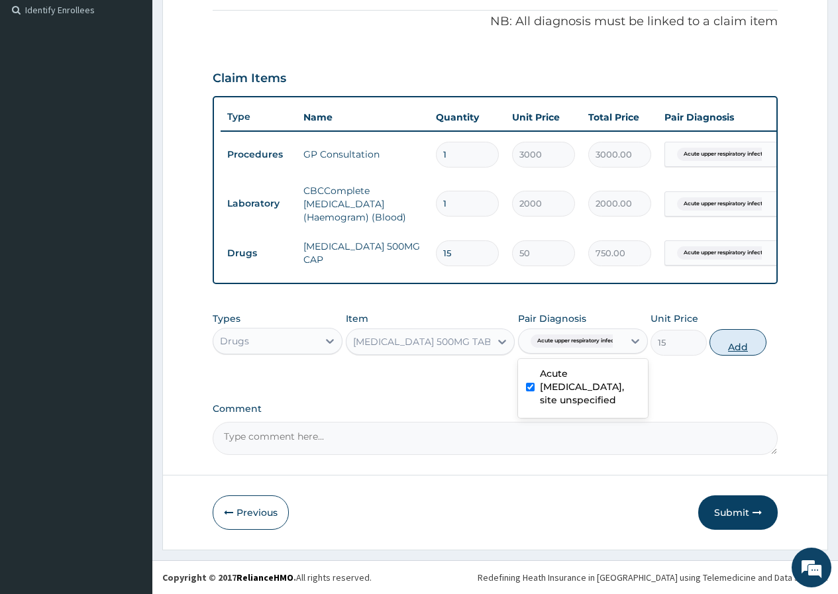
click at [741, 347] on button "Add" at bounding box center [738, 342] width 56 height 27
type input "0"
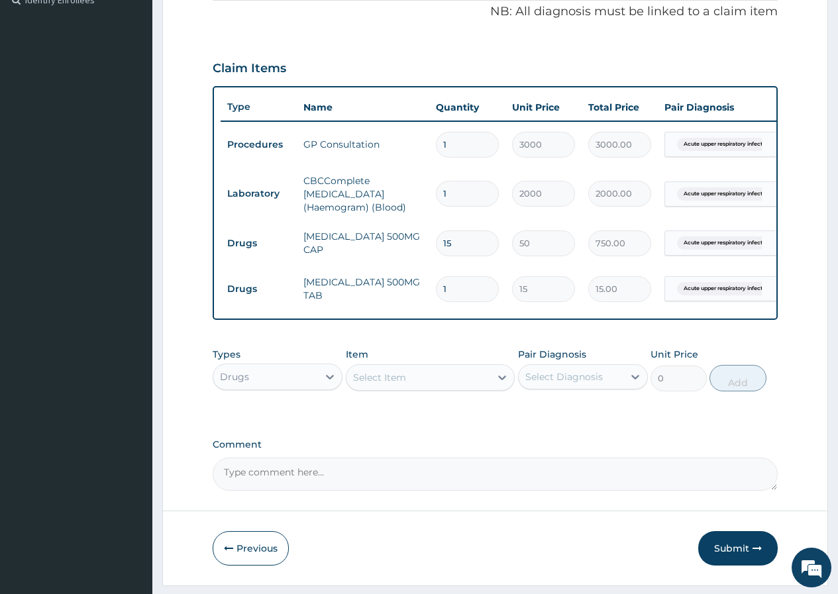
type input "0.00"
type input "3"
type input "45.00"
type input "30"
type input "450.00"
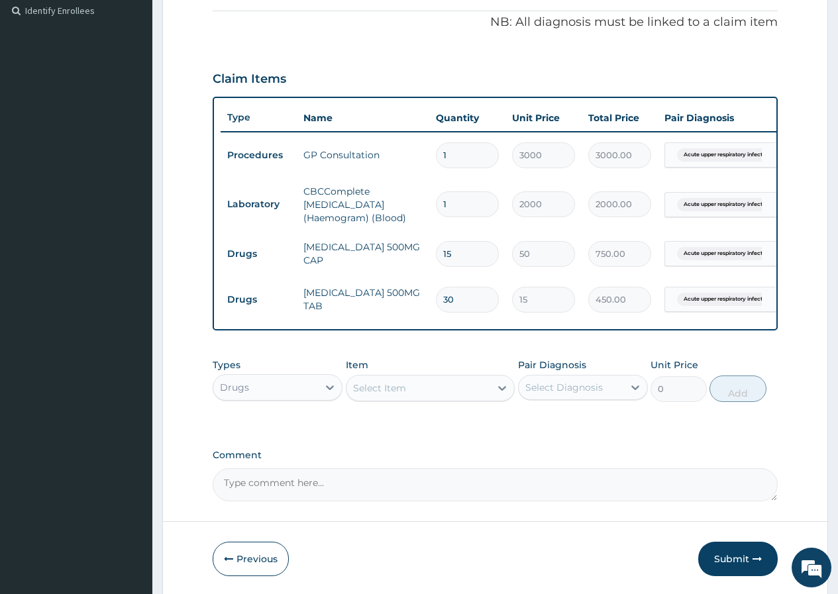
scroll to position [453, 0]
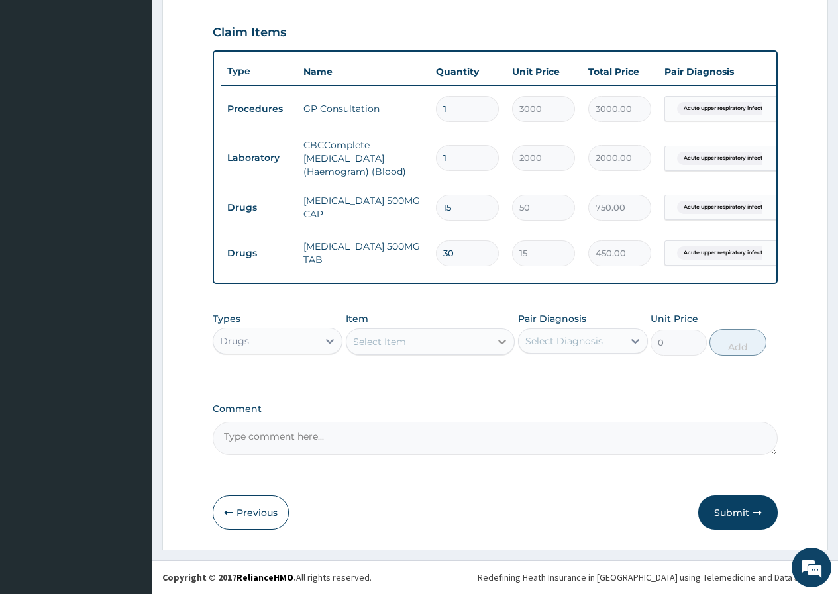
type input "30"
click at [499, 340] on icon at bounding box center [502, 341] width 13 height 13
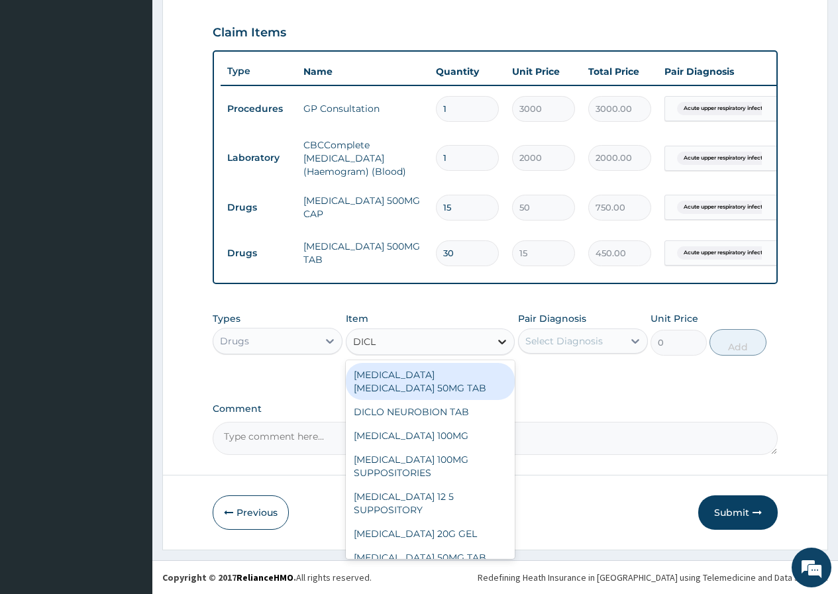
type input "DICLO"
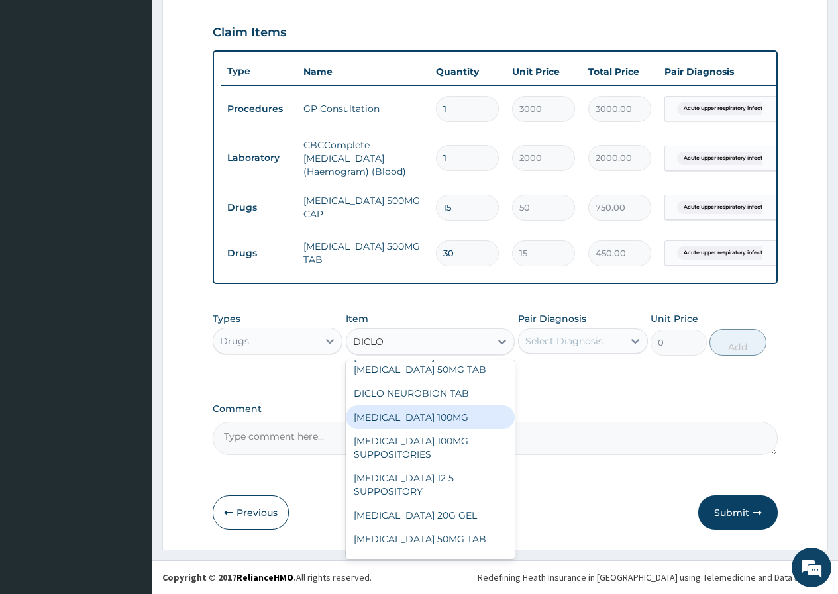
scroll to position [0, 0]
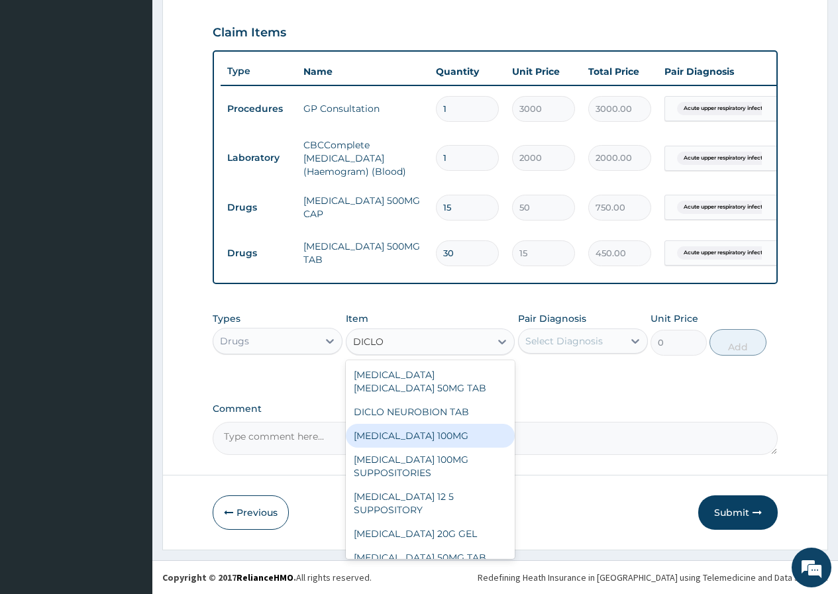
click at [461, 433] on div "[MEDICAL_DATA] 100MG" at bounding box center [431, 436] width 170 height 24
type input "30"
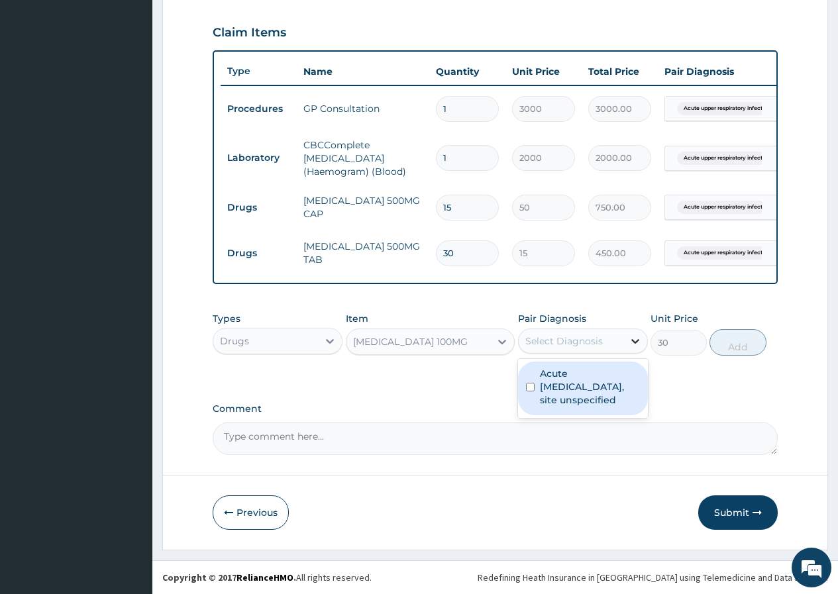
drag, startPoint x: 630, startPoint y: 333, endPoint x: 635, endPoint y: 344, distance: 11.6
click at [635, 344] on div at bounding box center [635, 341] width 24 height 24
click at [536, 386] on div "Acute [MEDICAL_DATA], site unspecified" at bounding box center [583, 389] width 130 height 54
checkbox input "true"
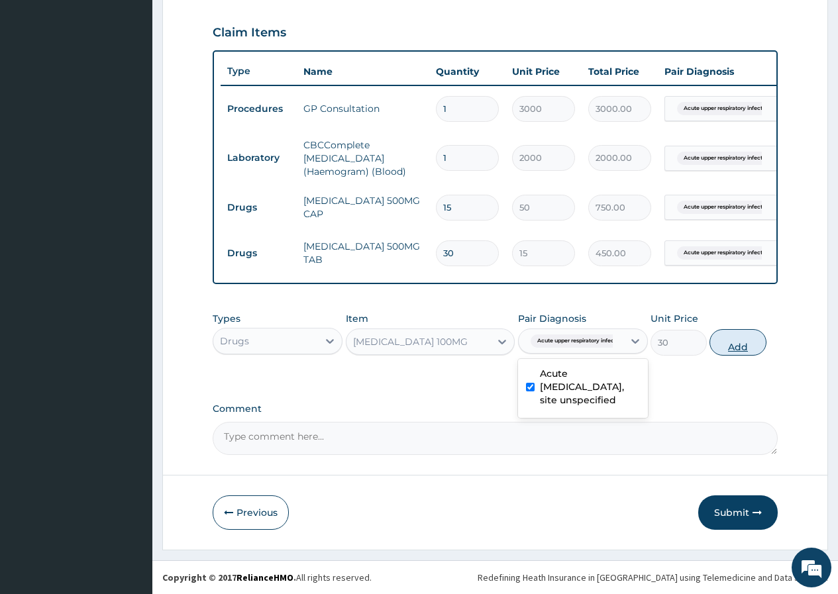
click at [737, 347] on button "Add" at bounding box center [738, 342] width 56 height 27
type input "0"
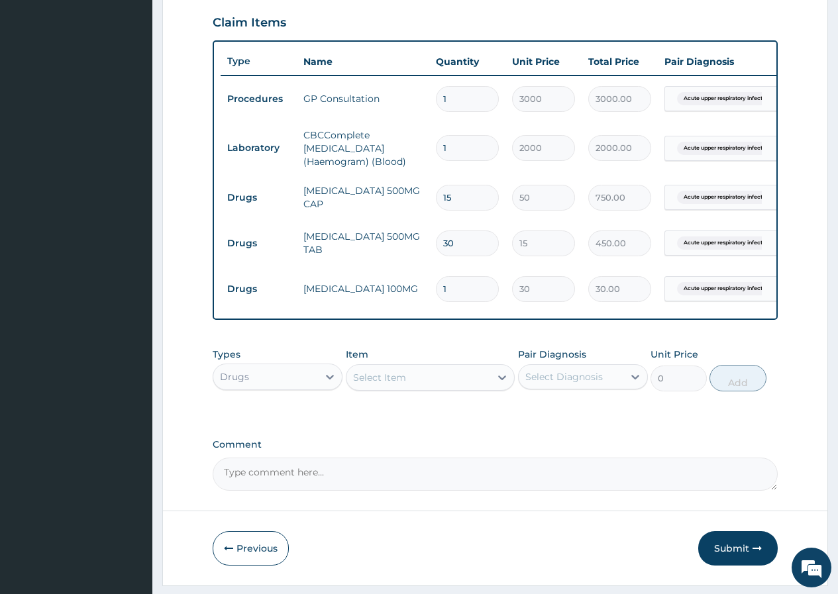
type input "10"
type input "300.00"
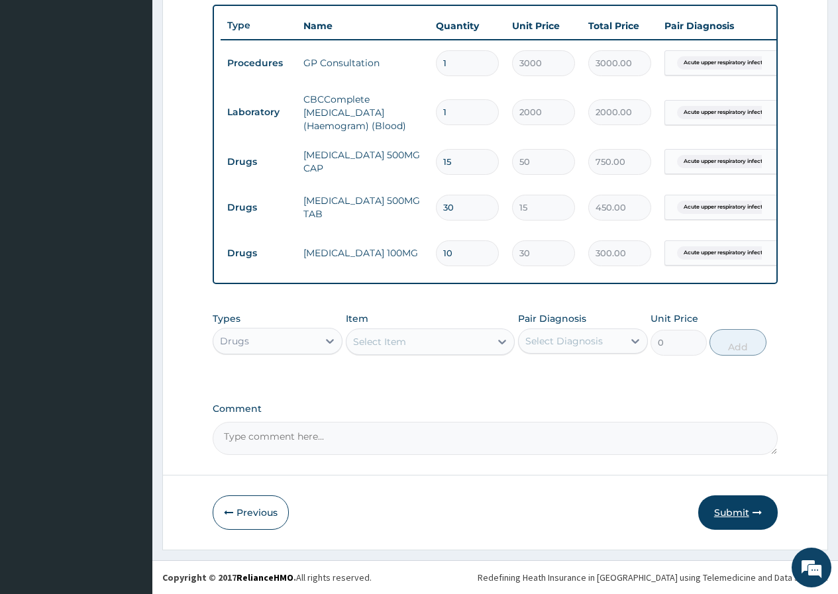
type input "10"
click at [741, 508] on button "Submit" at bounding box center [738, 513] width 80 height 34
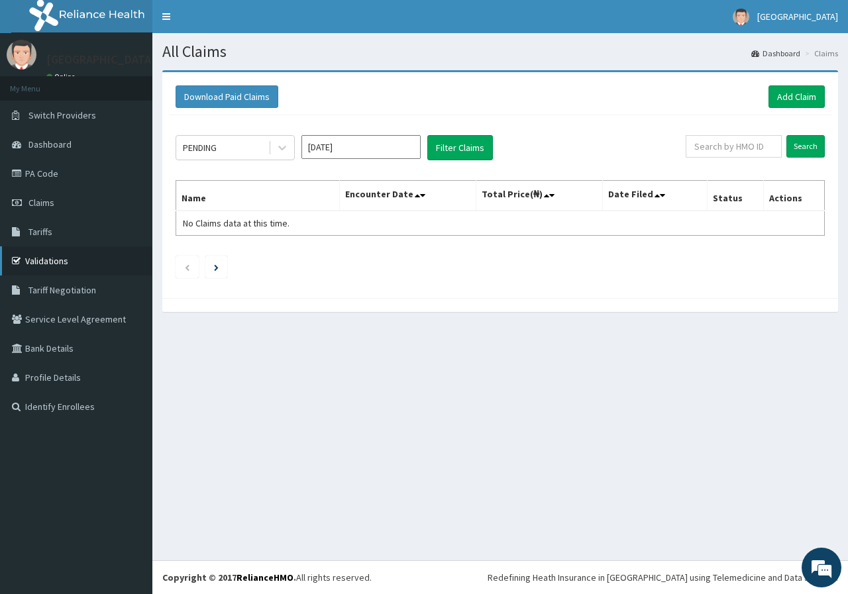
click at [72, 258] on link "Validations" at bounding box center [76, 260] width 152 height 29
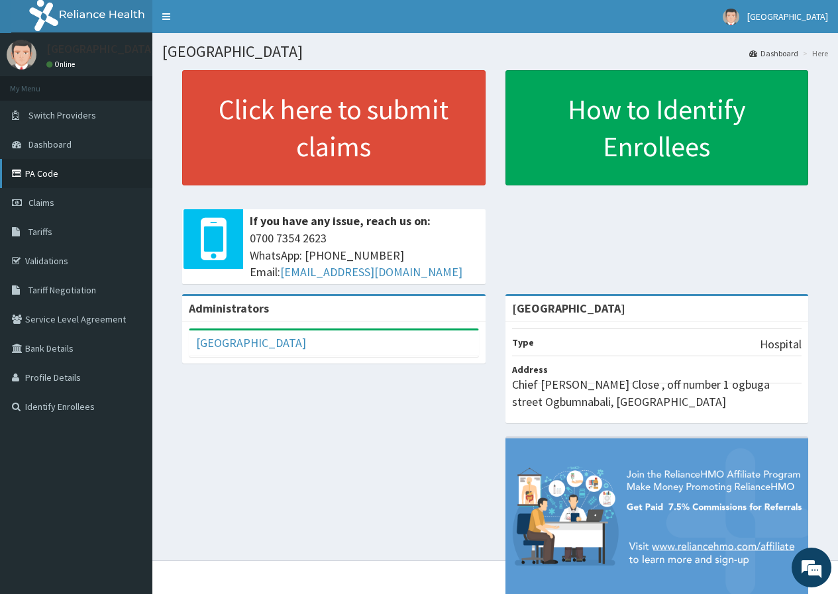
click at [92, 176] on link "PA Code" at bounding box center [76, 173] width 152 height 29
